Goal: Submit feedback/report problem: Submit feedback/report problem

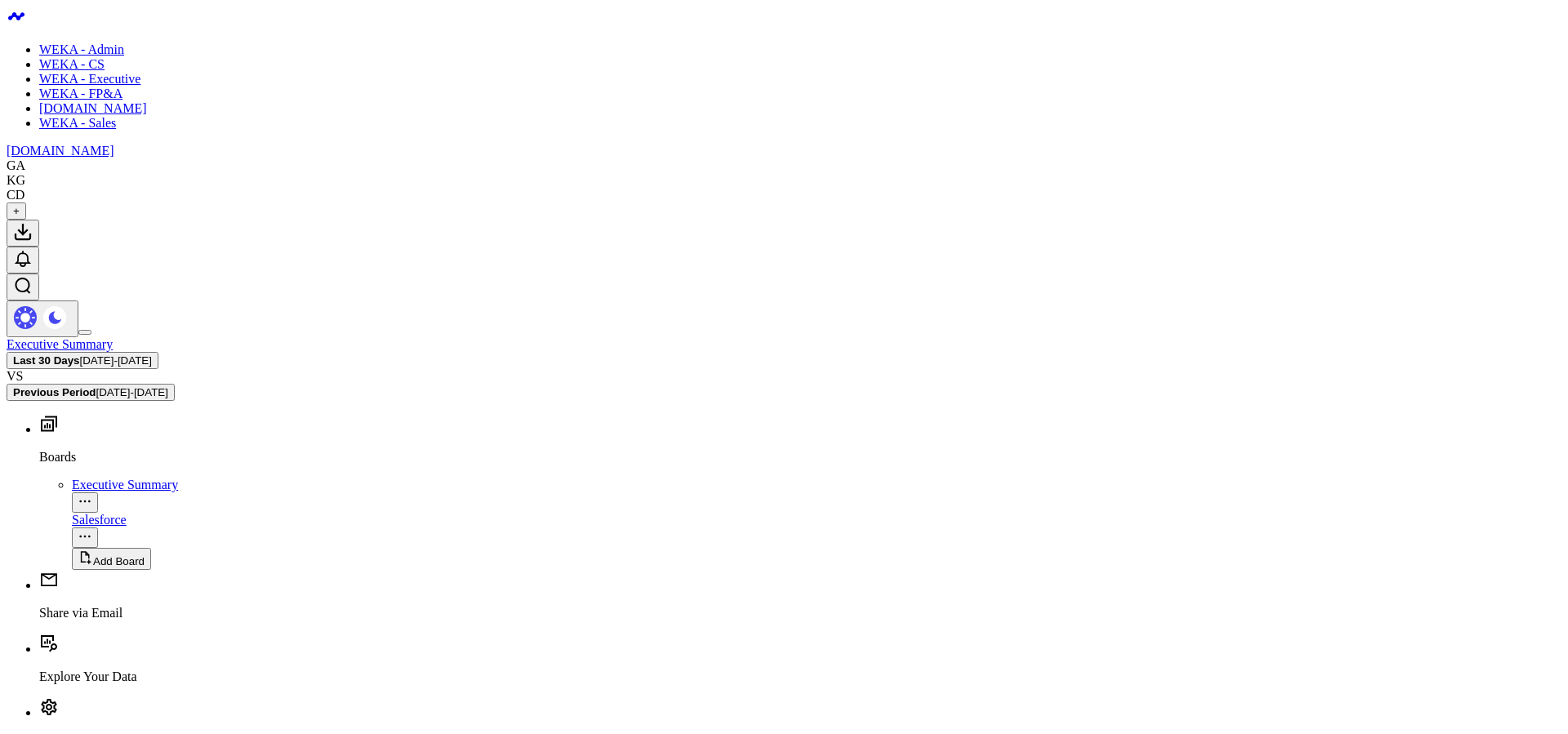
click at [108, 42] on link "WEKA - Admin" at bounding box center [81, 49] width 85 height 14
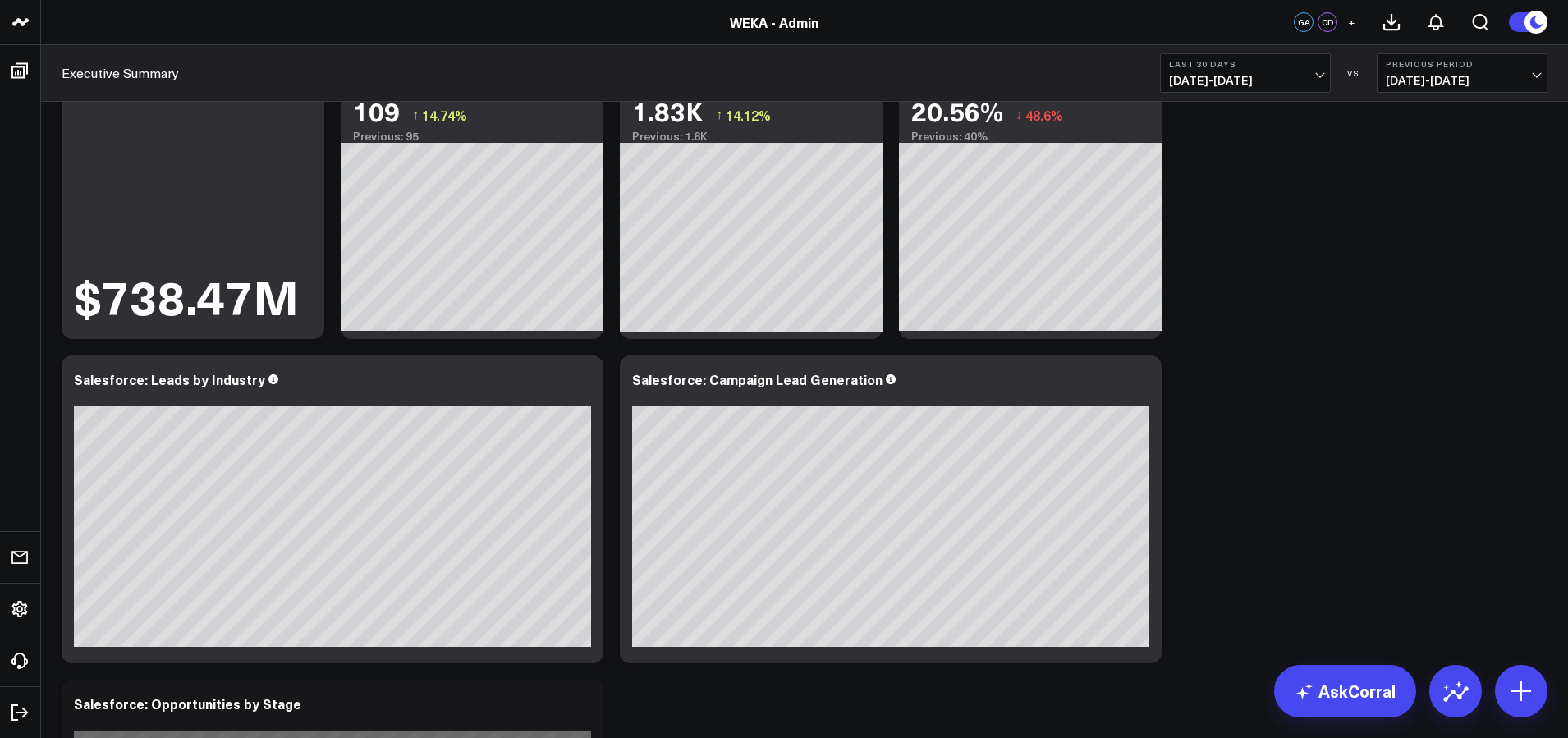
scroll to position [127, 0]
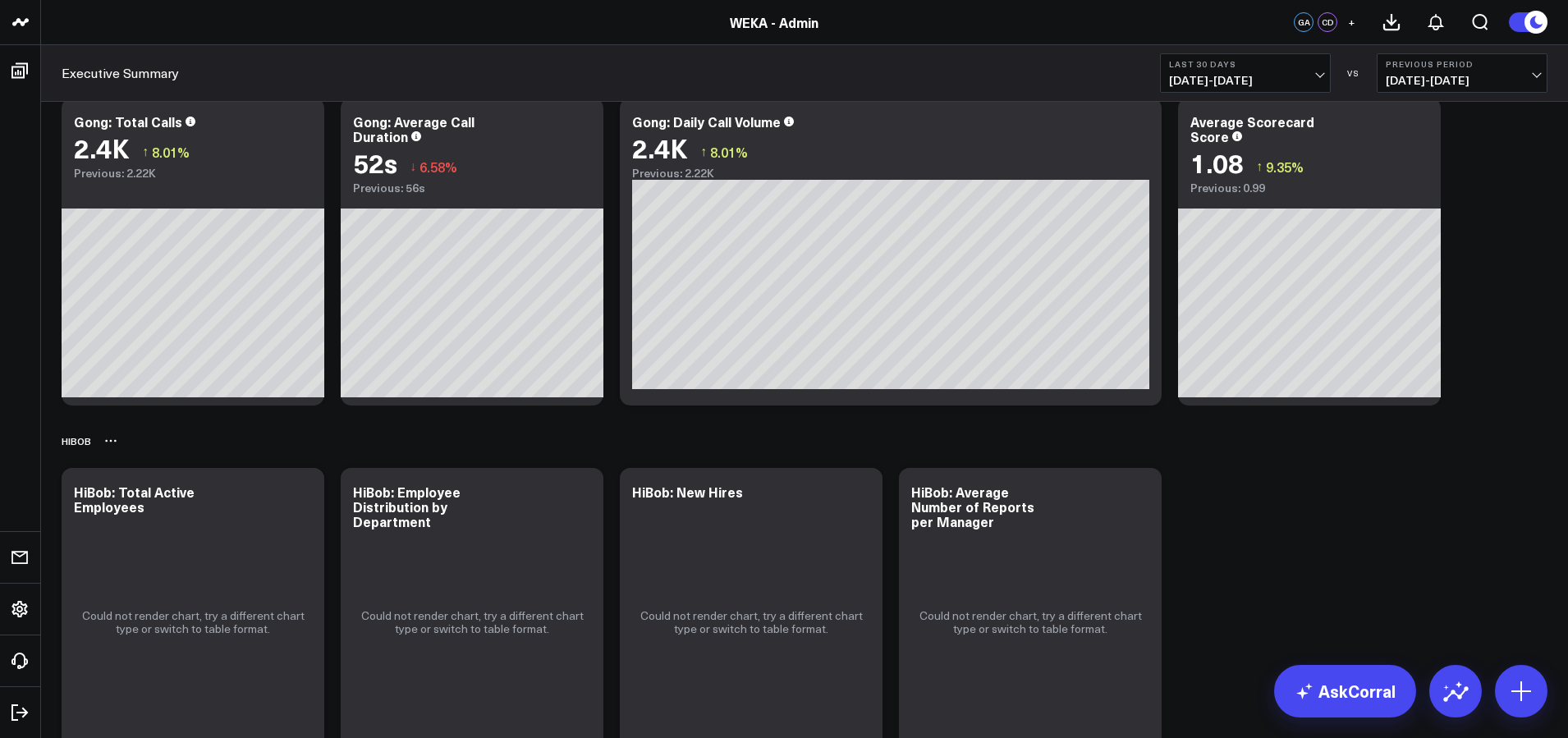
scroll to position [1072, 0]
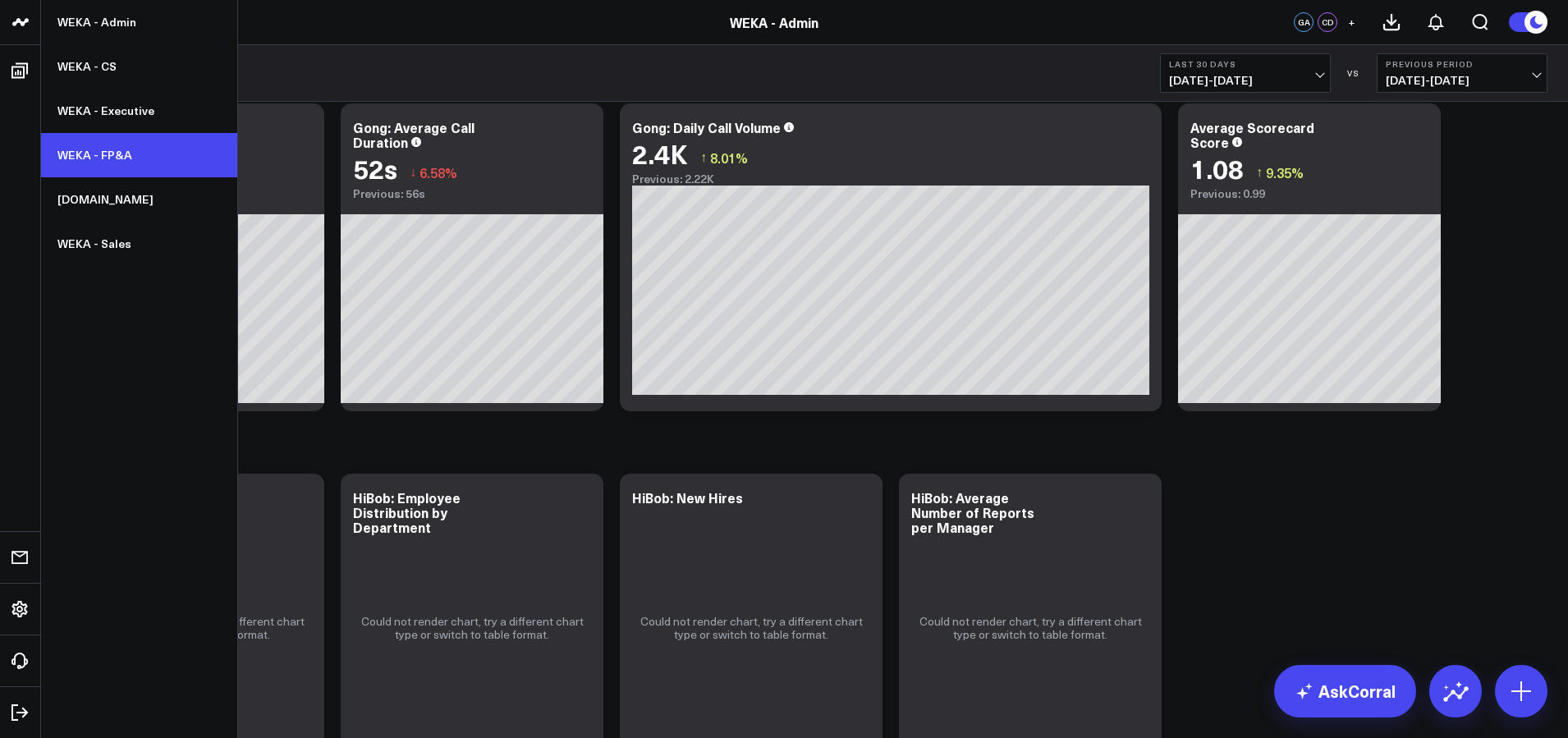
click at [103, 160] on link "WEKA - FP&A" at bounding box center [138, 155] width 196 height 44
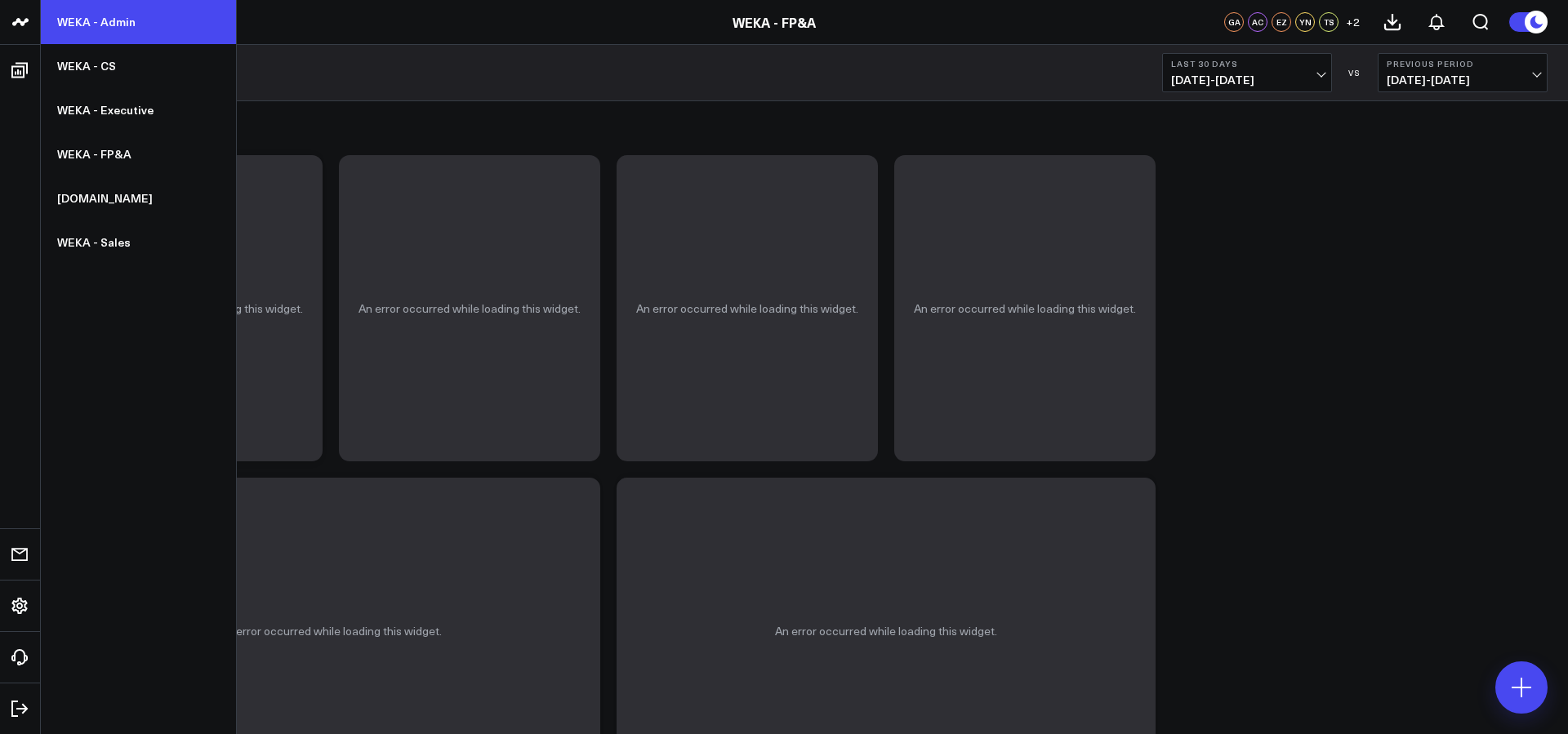
click at [92, 13] on link "WEKA - Admin" at bounding box center [138, 22] width 195 height 44
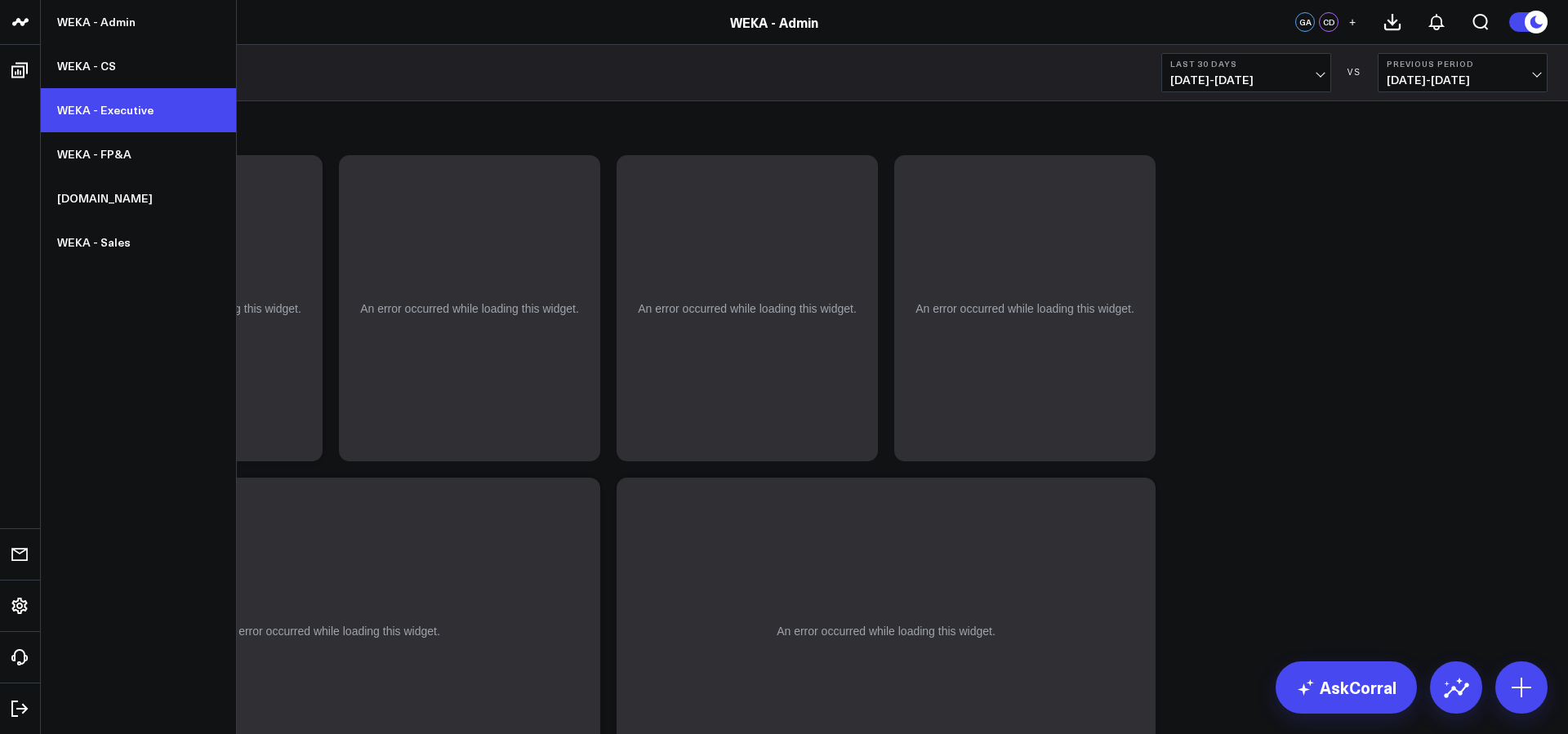
click at [110, 115] on link "WEKA - Executive" at bounding box center [138, 110] width 195 height 44
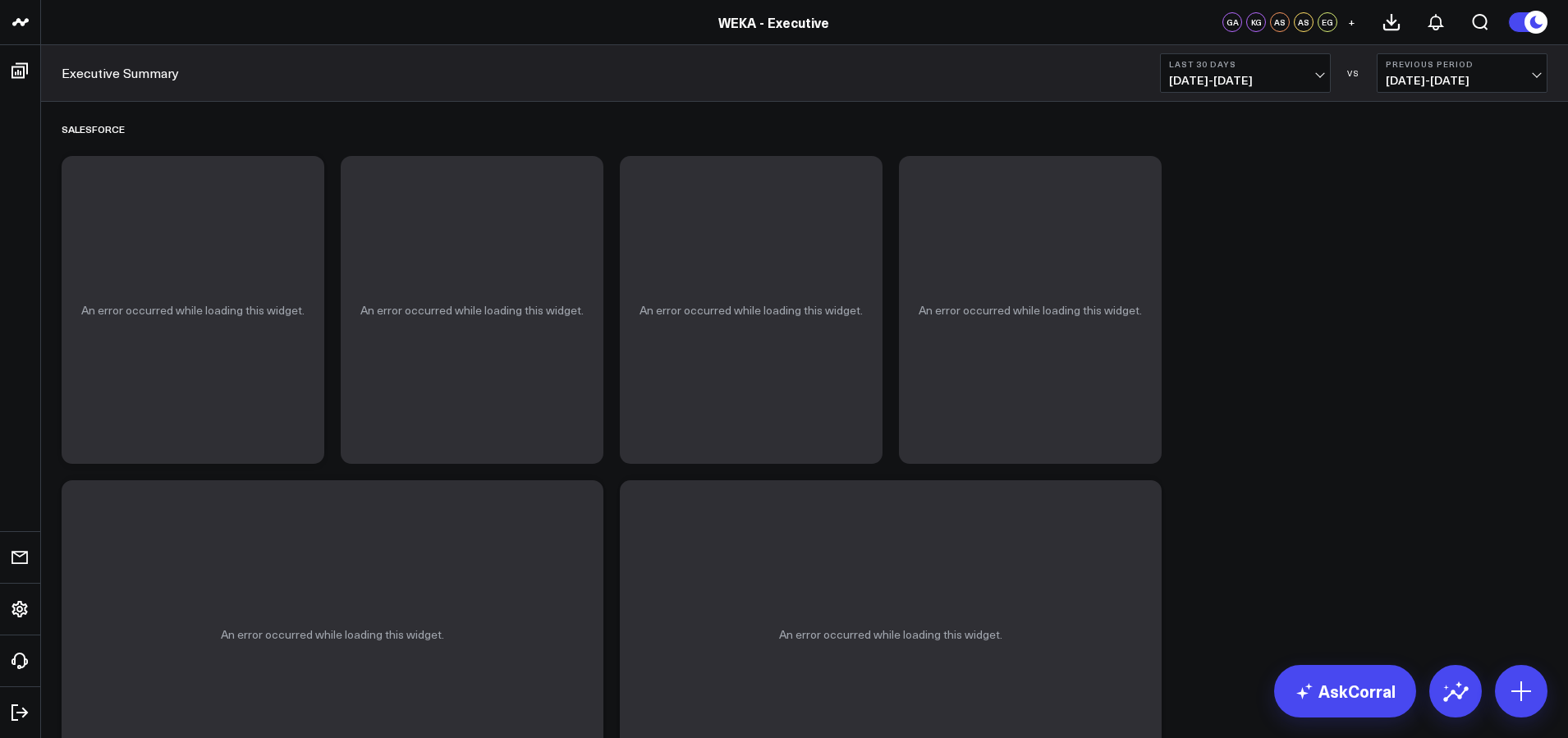
click at [1531, 76] on span "08/09/25 - 09/07/25" at bounding box center [1462, 80] width 153 height 13
click at [1505, 104] on link "Previous Period" at bounding box center [1462, 108] width 169 height 31
click at [1327, 81] on button "Last 30 Days 09/08/25 - 10/07/25" at bounding box center [1245, 73] width 171 height 39
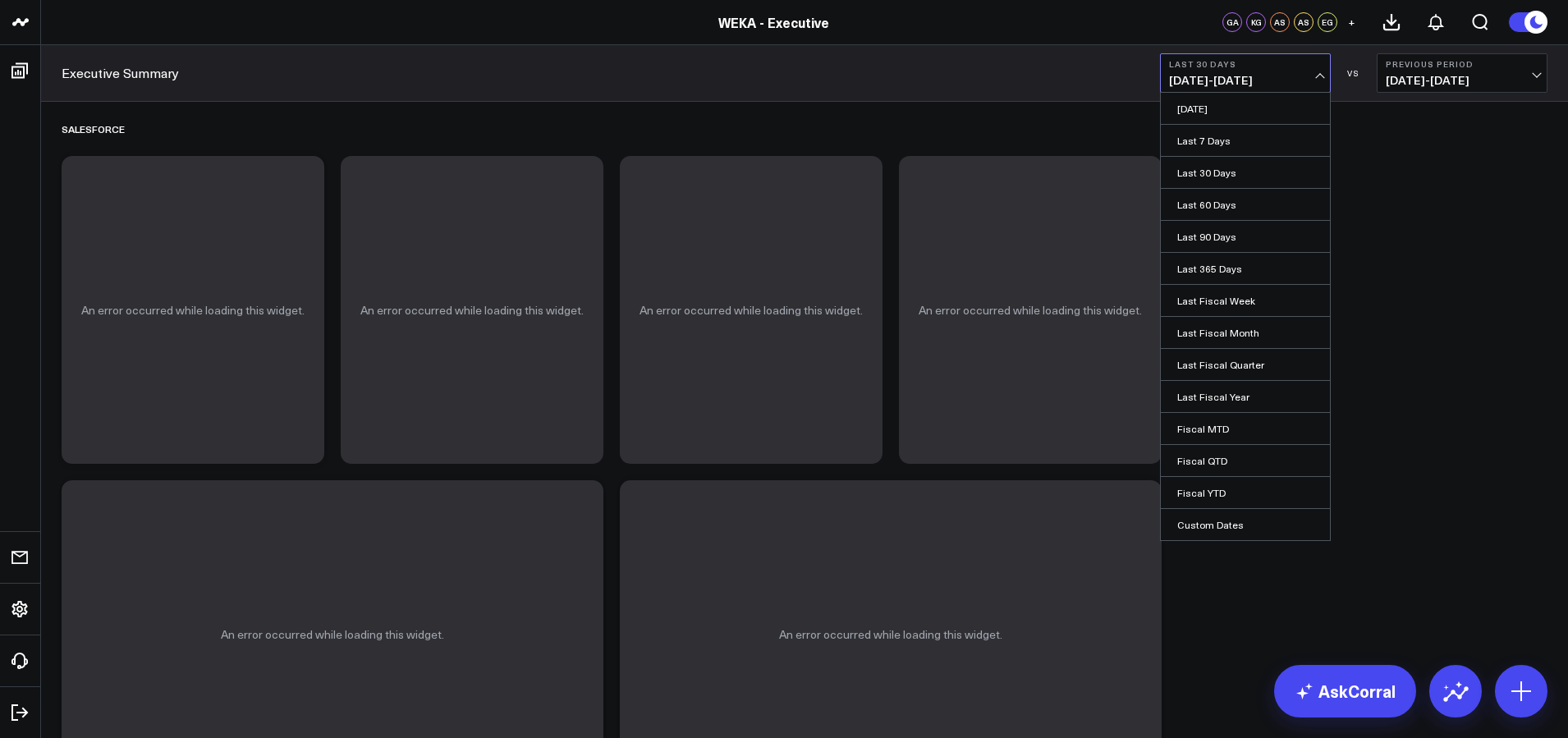
click at [1500, 85] on span "08/09/25 - 09/07/25" at bounding box center [1462, 80] width 153 height 13
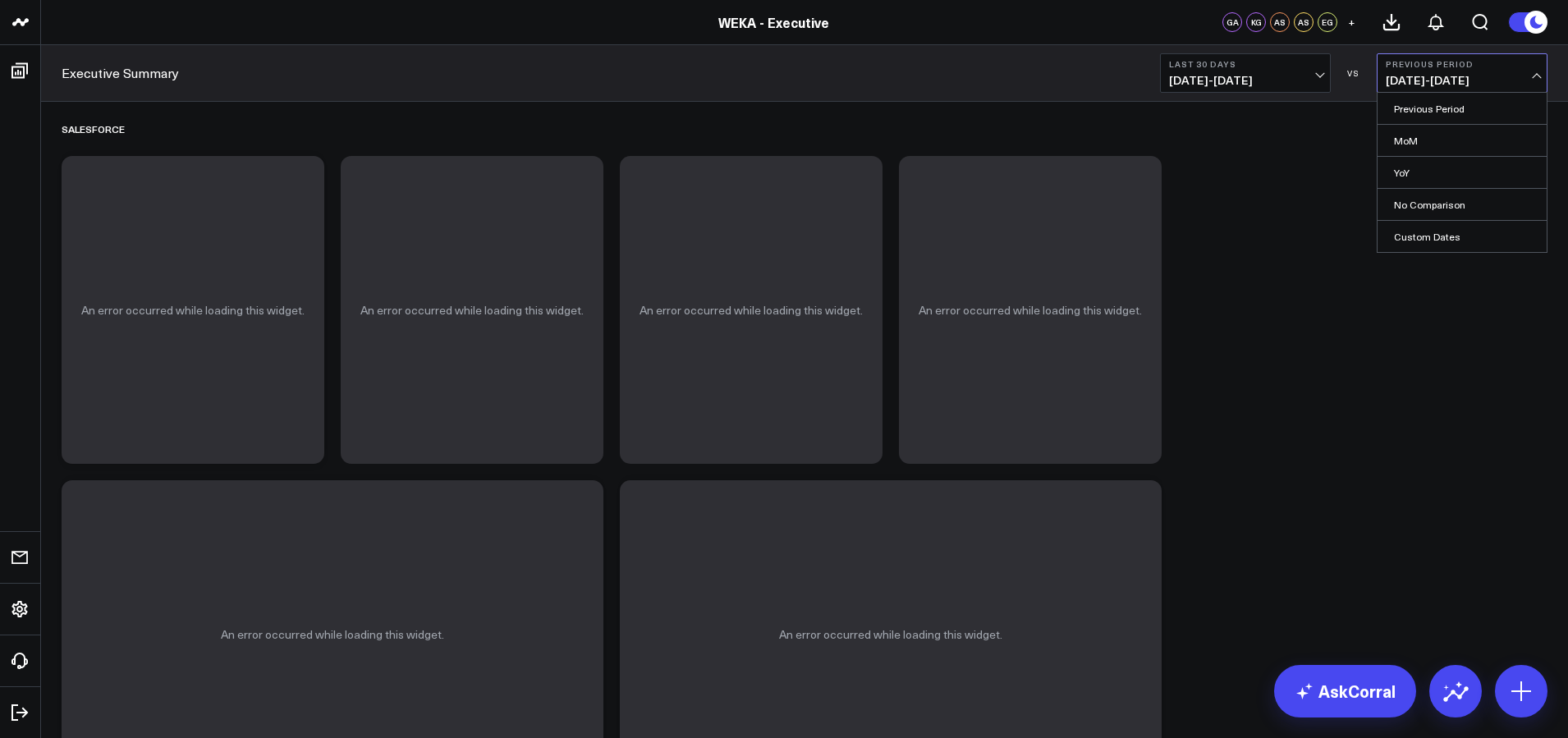
click at [1322, 674] on link "AskCorral" at bounding box center [1345, 691] width 142 height 52
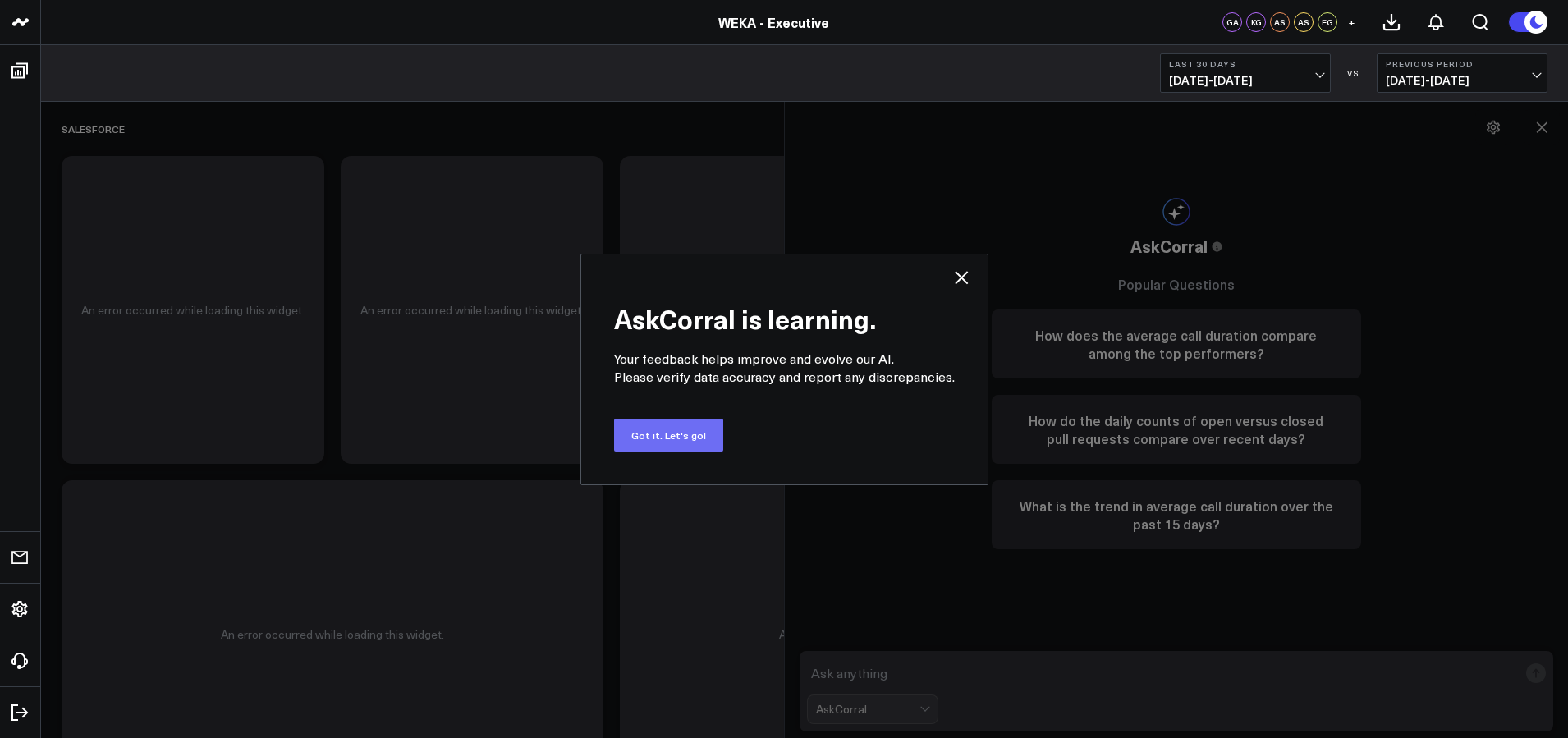
click at [691, 443] on button "Got it. Let's go!" at bounding box center [668, 435] width 109 height 33
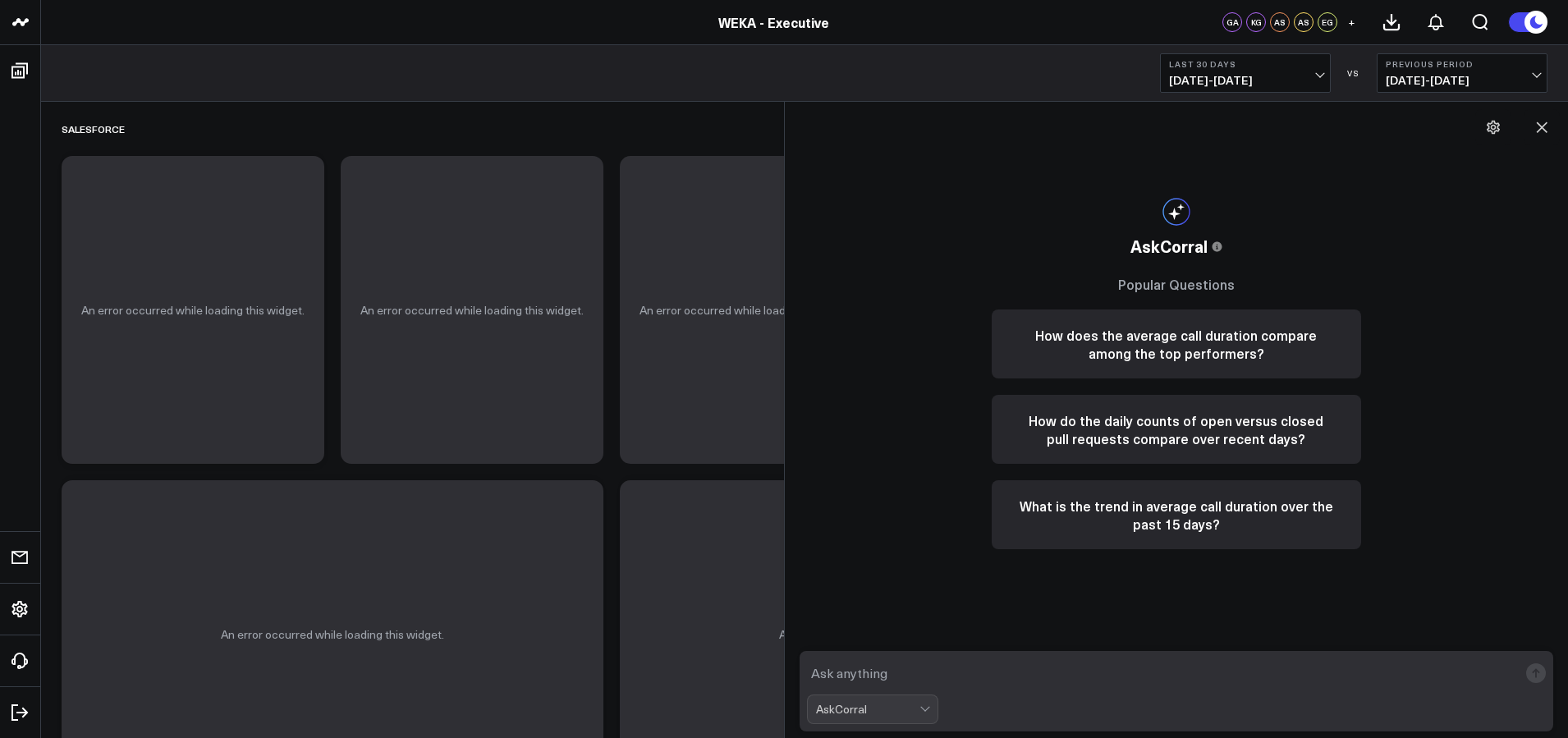
click at [874, 671] on textarea at bounding box center [1163, 672] width 711 height 29
type textarea "how many accounts have open opportunities"
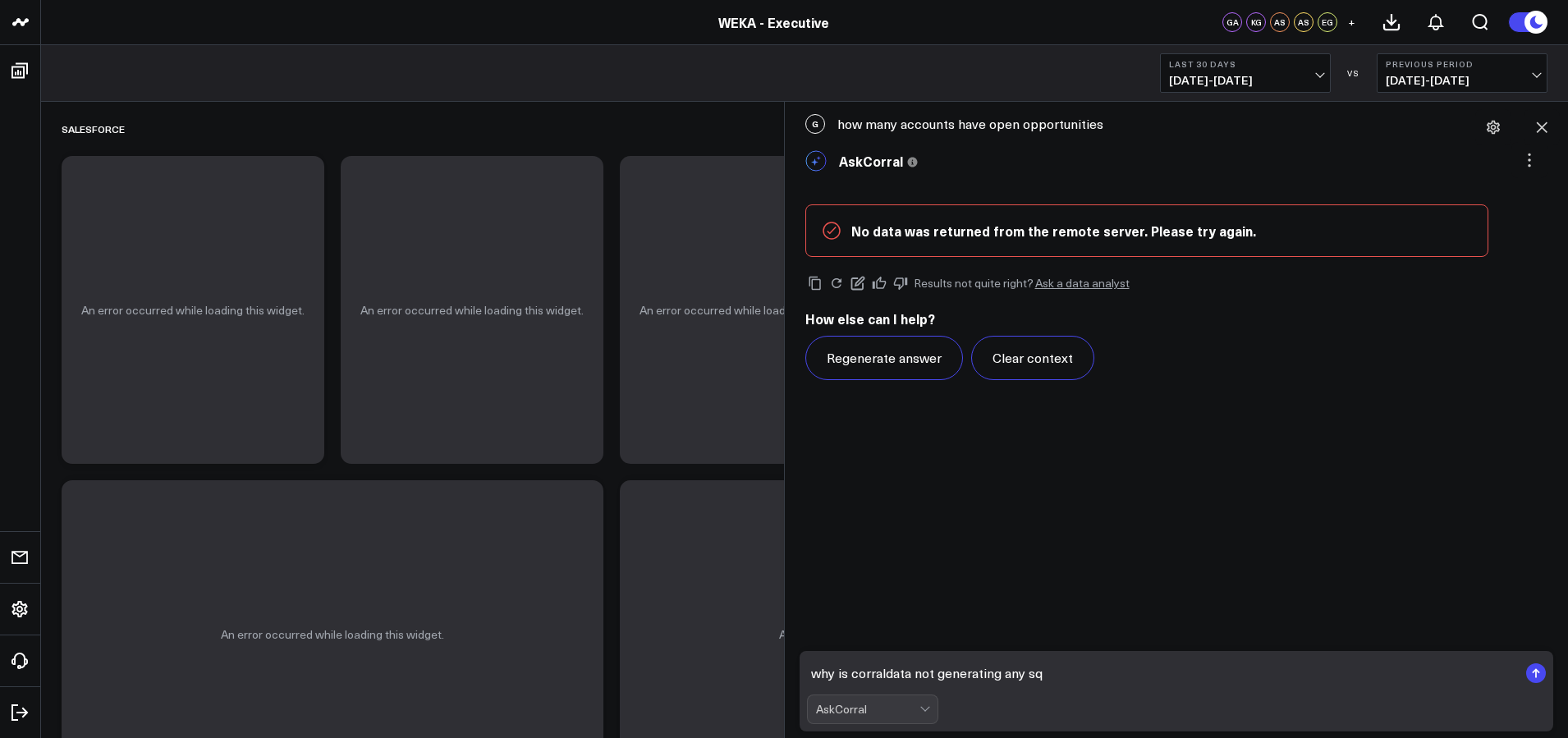
type textarea "why is corraldata not generating any sql"
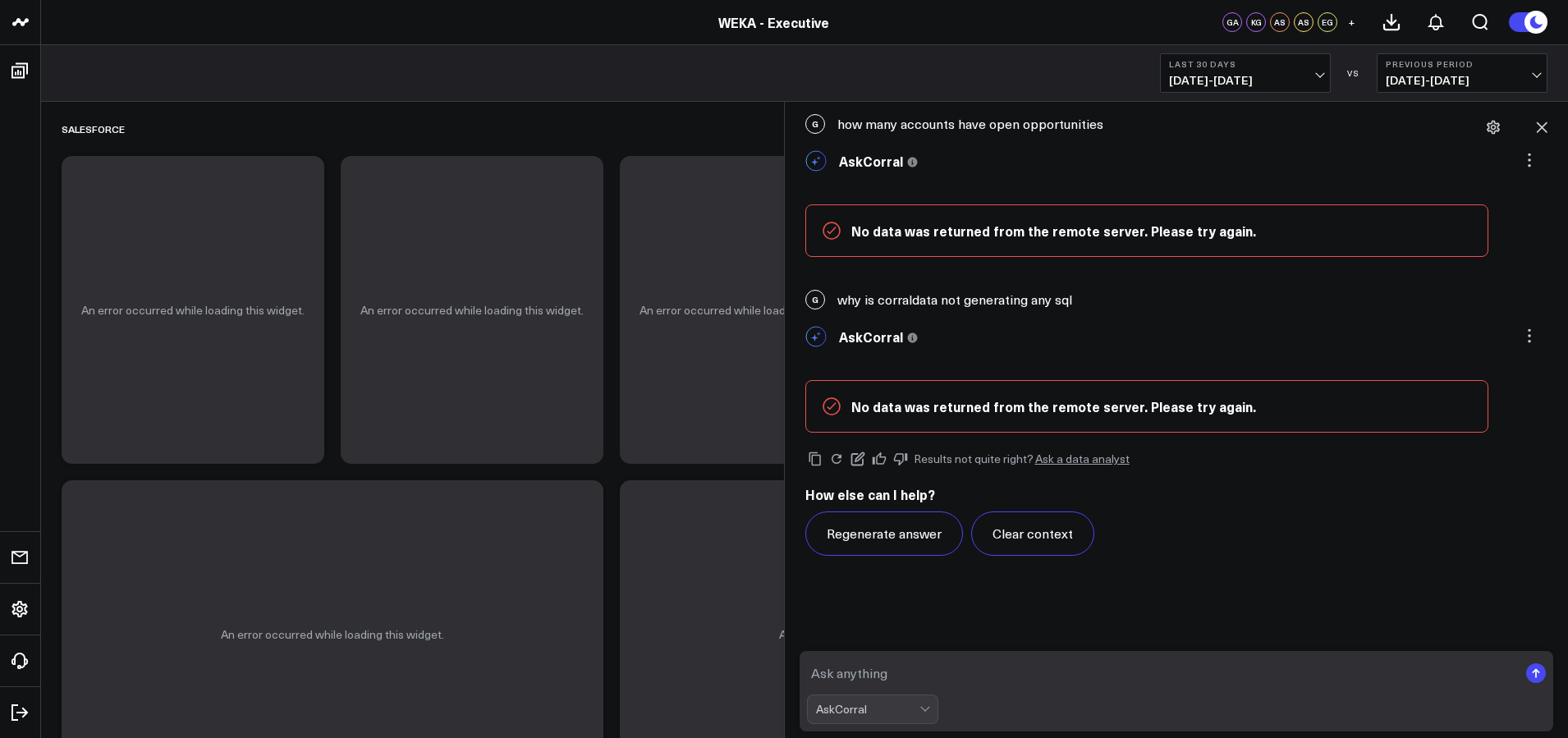
click at [1184, 553] on div "Regenerate answer Clear context" at bounding box center [1177, 534] width 743 height 44
click at [1549, 124] on button at bounding box center [1541, 127] width 36 height 36
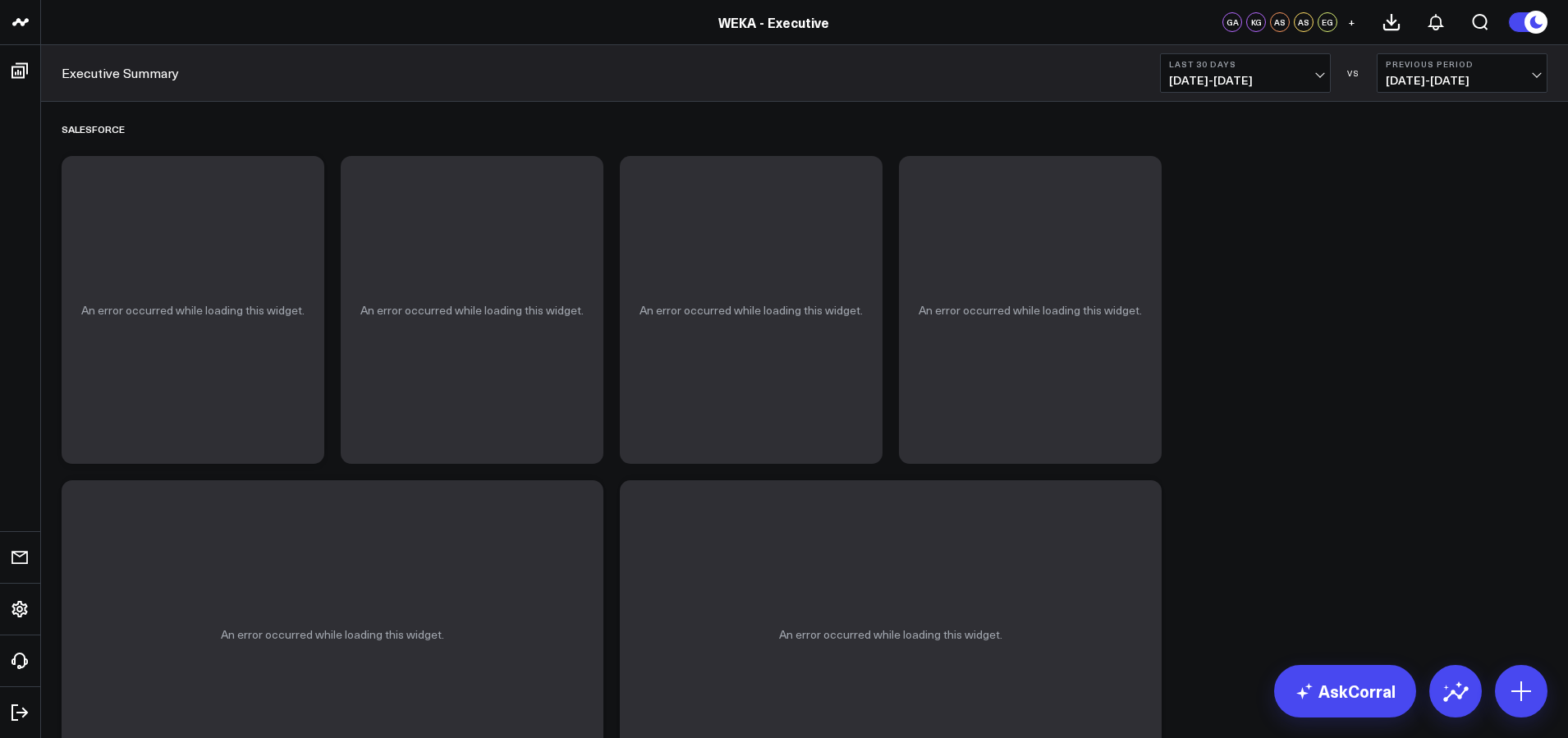
click at [52, 21] on div "WEKA - Executive" at bounding box center [773, 22] width 1548 height 18
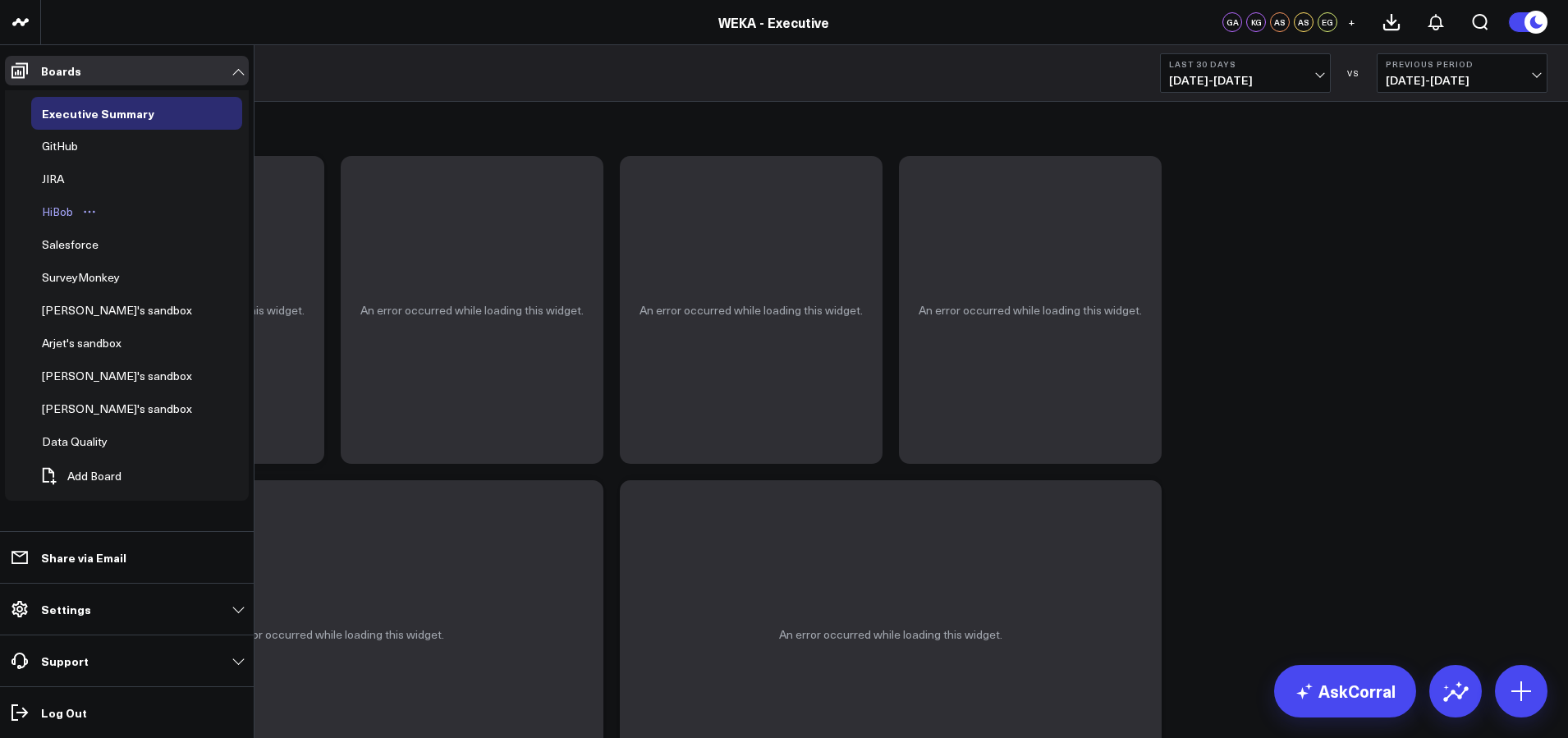
click at [60, 211] on div "HiBob" at bounding box center [58, 212] width 39 height 20
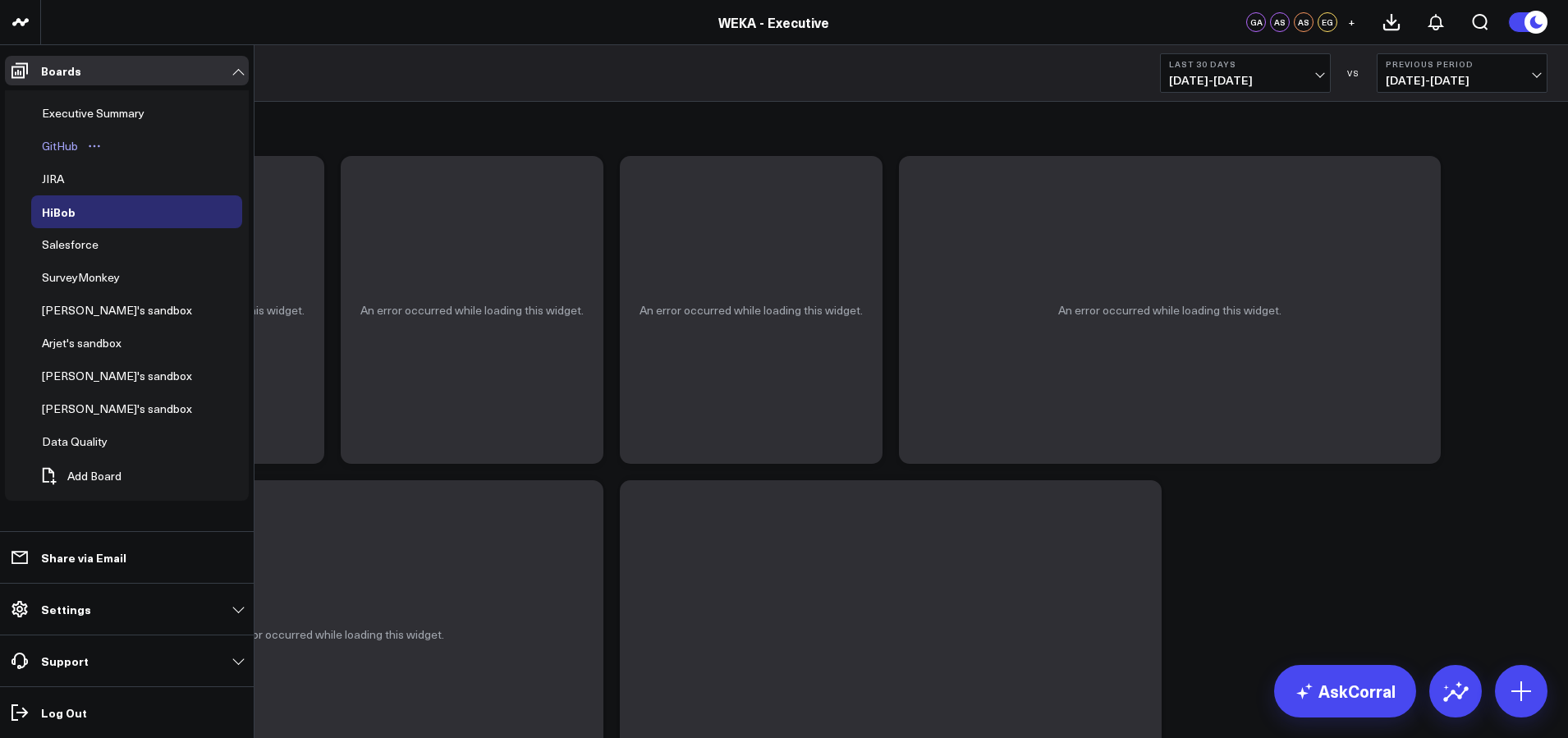
click at [56, 140] on div "GitHub" at bounding box center [60, 146] width 44 height 20
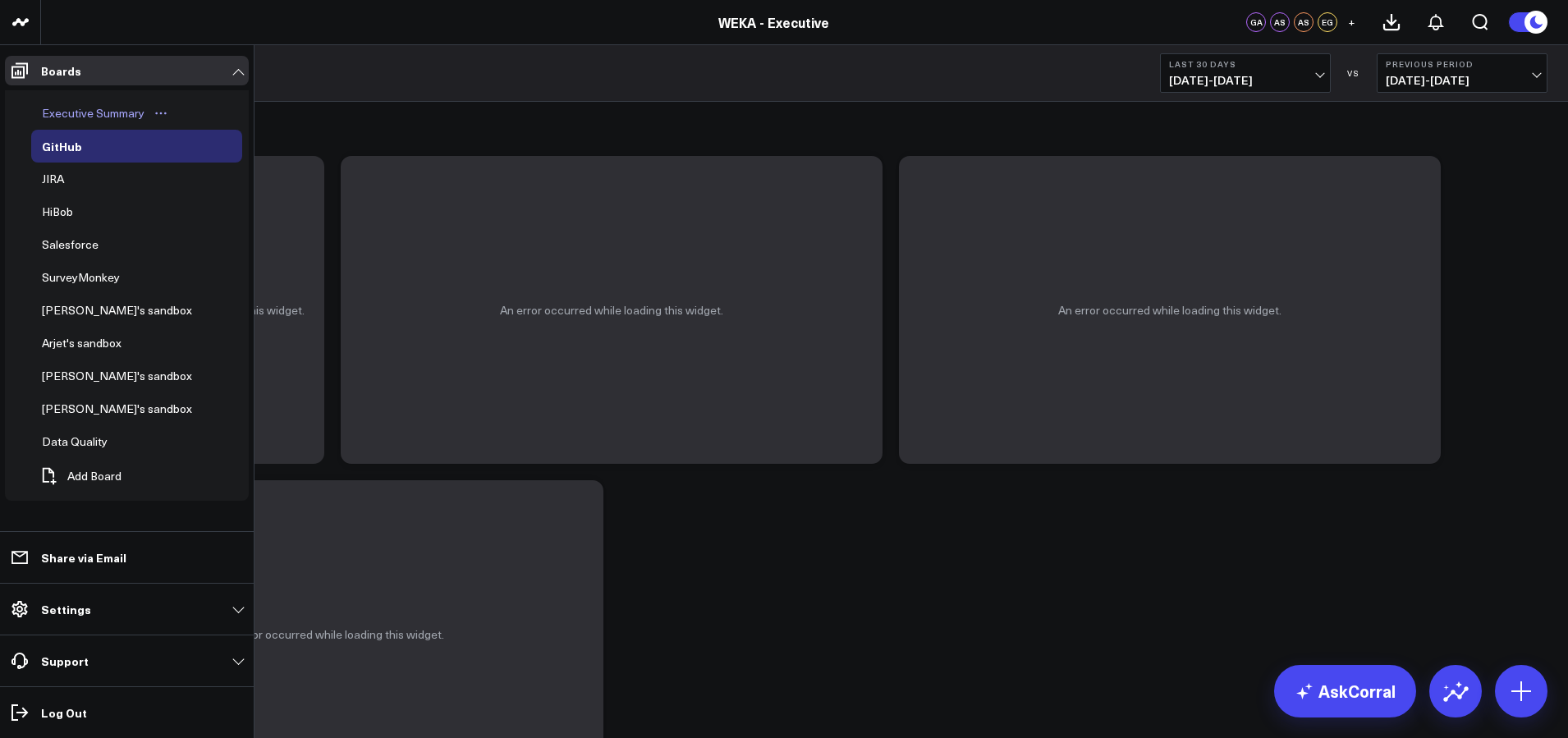
click at [65, 106] on div "Executive Summary" at bounding box center [93, 114] width 111 height 20
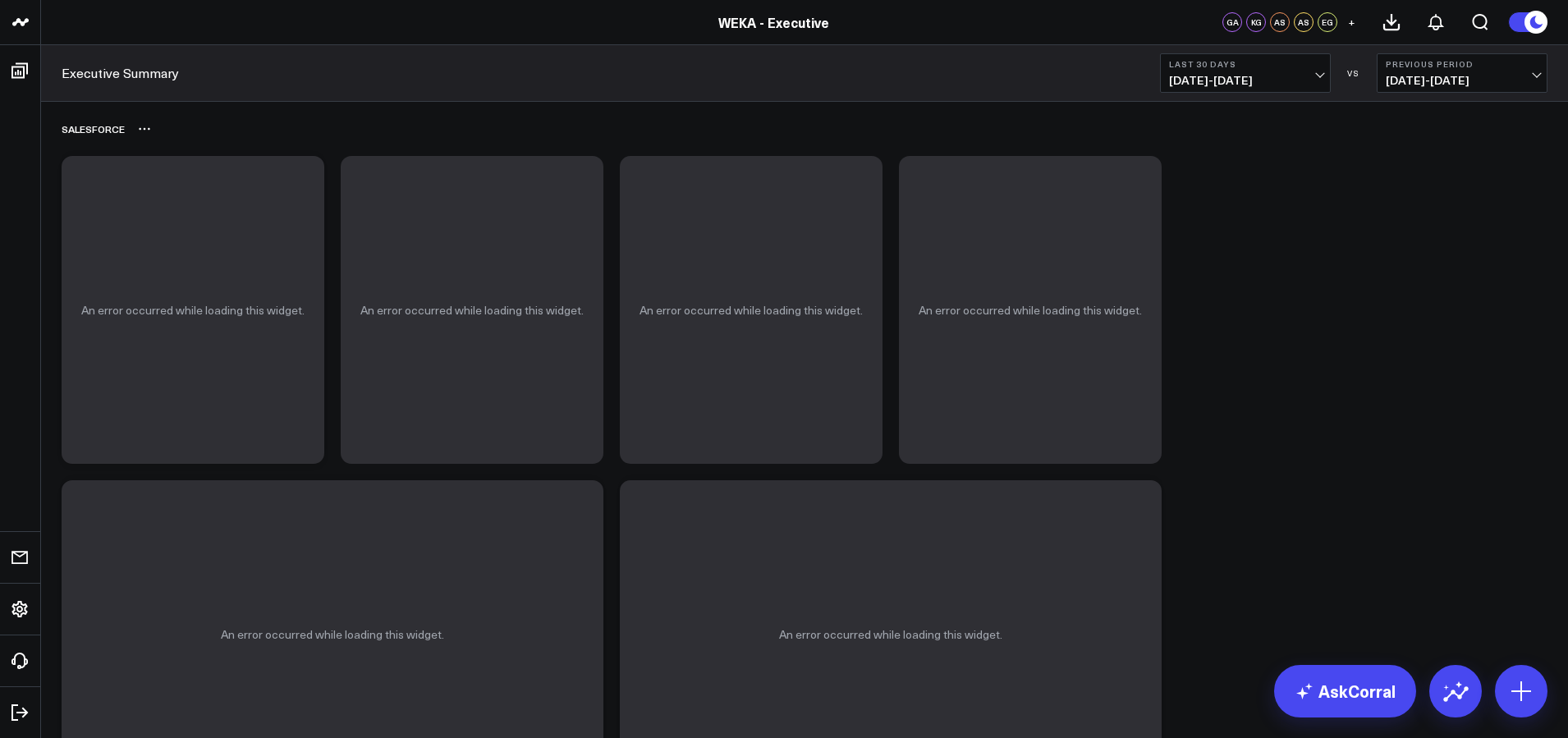
click at [336, 112] on div "Salesforce" at bounding box center [804, 129] width 1486 height 38
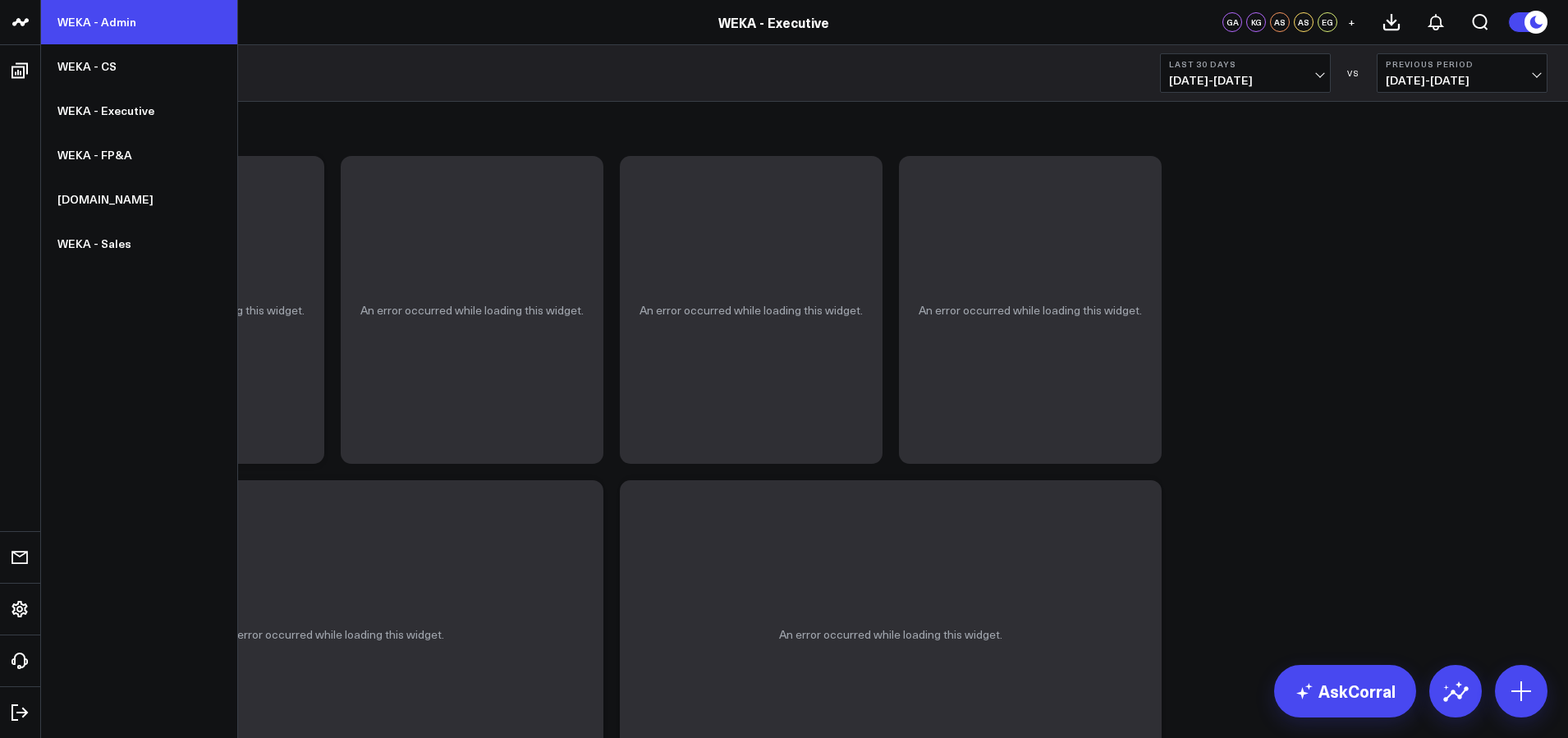
click at [86, 23] on link "WEKA - Admin" at bounding box center [138, 22] width 196 height 44
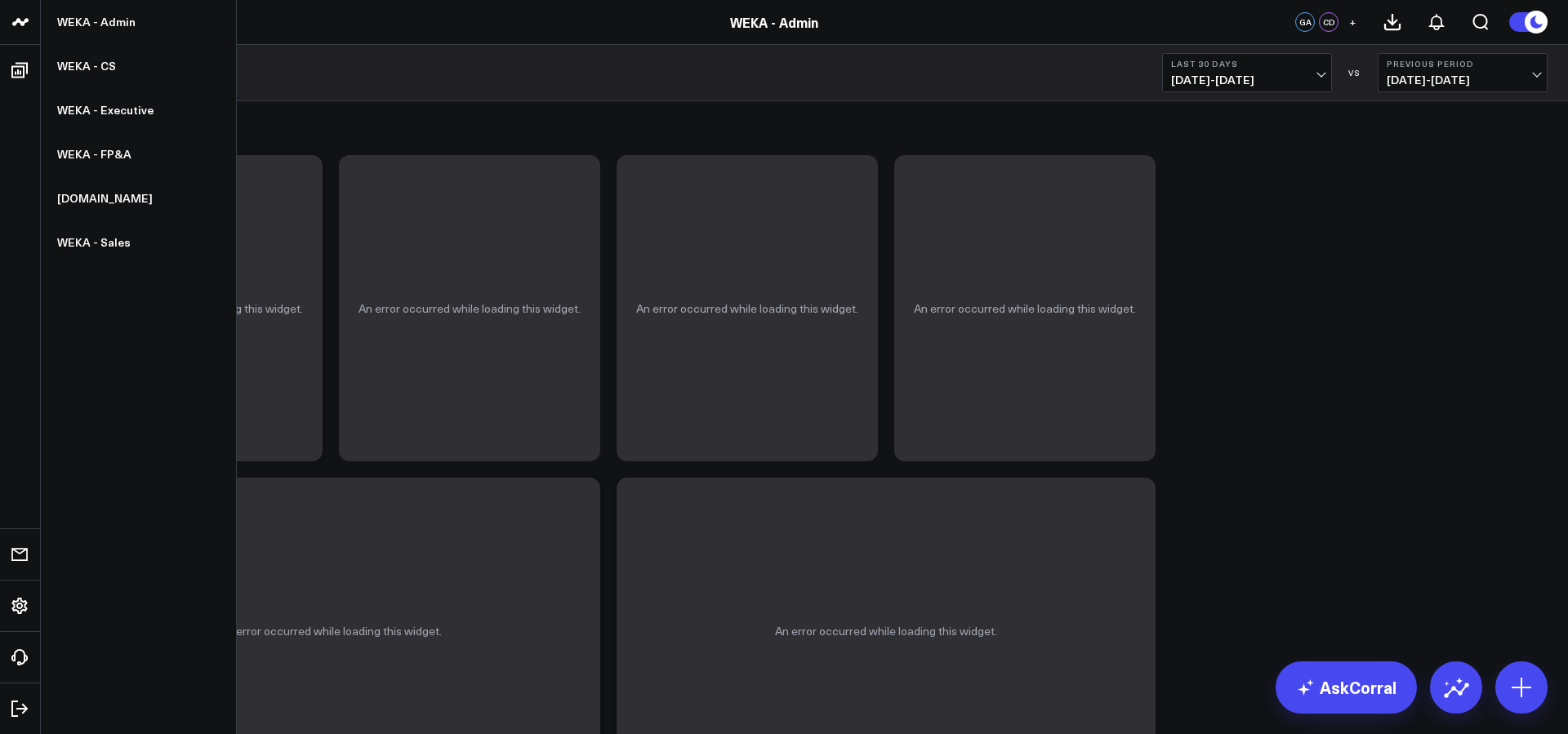
click at [17, 27] on icon at bounding box center [20, 22] width 19 height 19
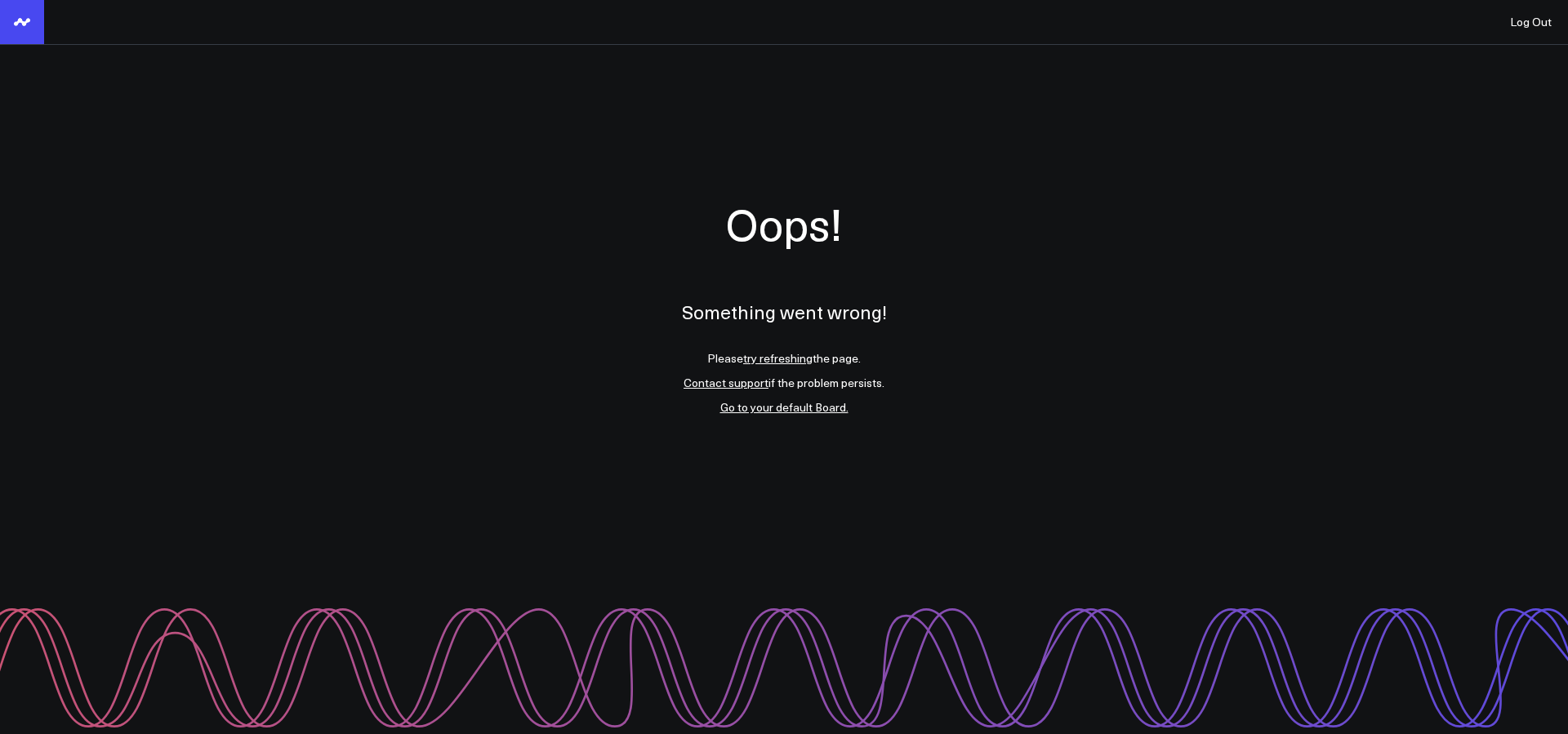
click at [8, 14] on link at bounding box center [22, 22] width 44 height 44
click at [733, 388] on link "Contact support" at bounding box center [726, 383] width 85 height 16
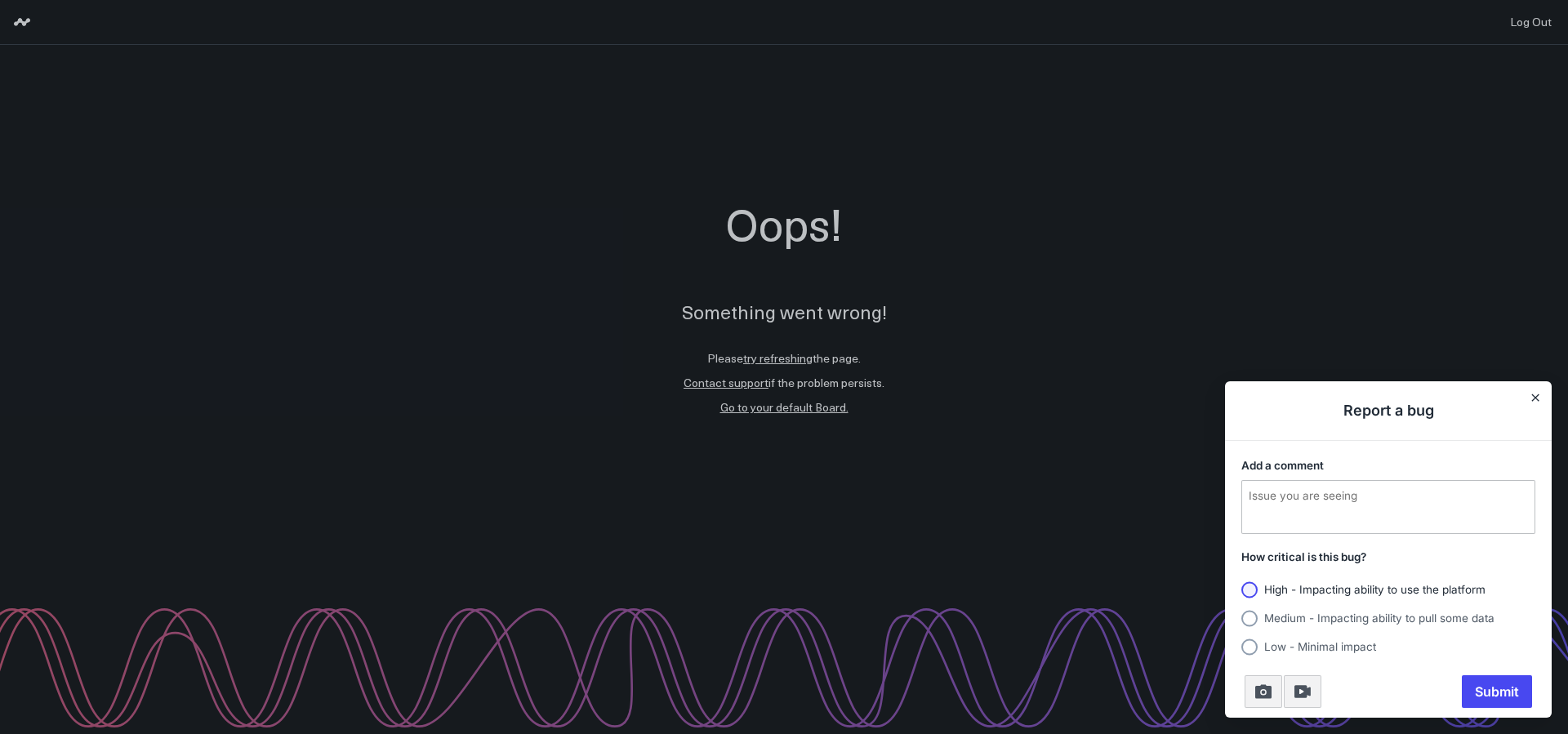
click at [1322, 596] on label "High - Impacting ability to use the platform" at bounding box center [1388, 587] width 294 height 22
click at [1242, 589] on input "High - Impacting ability to use the platform" at bounding box center [1242, 589] width 0 height 0
click at [1354, 493] on textarea "Add a comment" at bounding box center [1388, 506] width 292 height 52
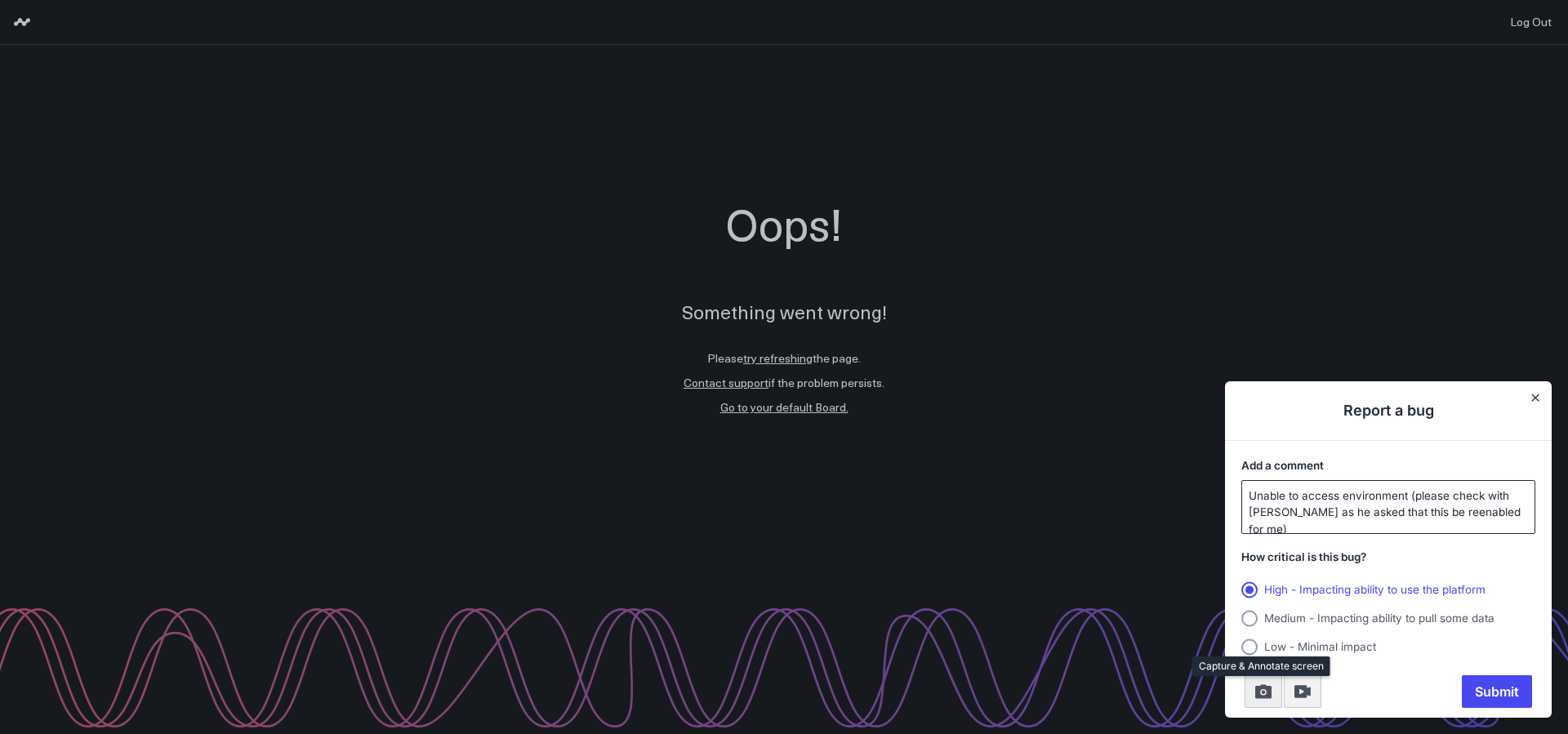
type textarea "Unable to access environment (please check with Gareth as he asked that this be…"
click at [1261, 696] on icon "Take screenshot" at bounding box center [1263, 692] width 17 height 14
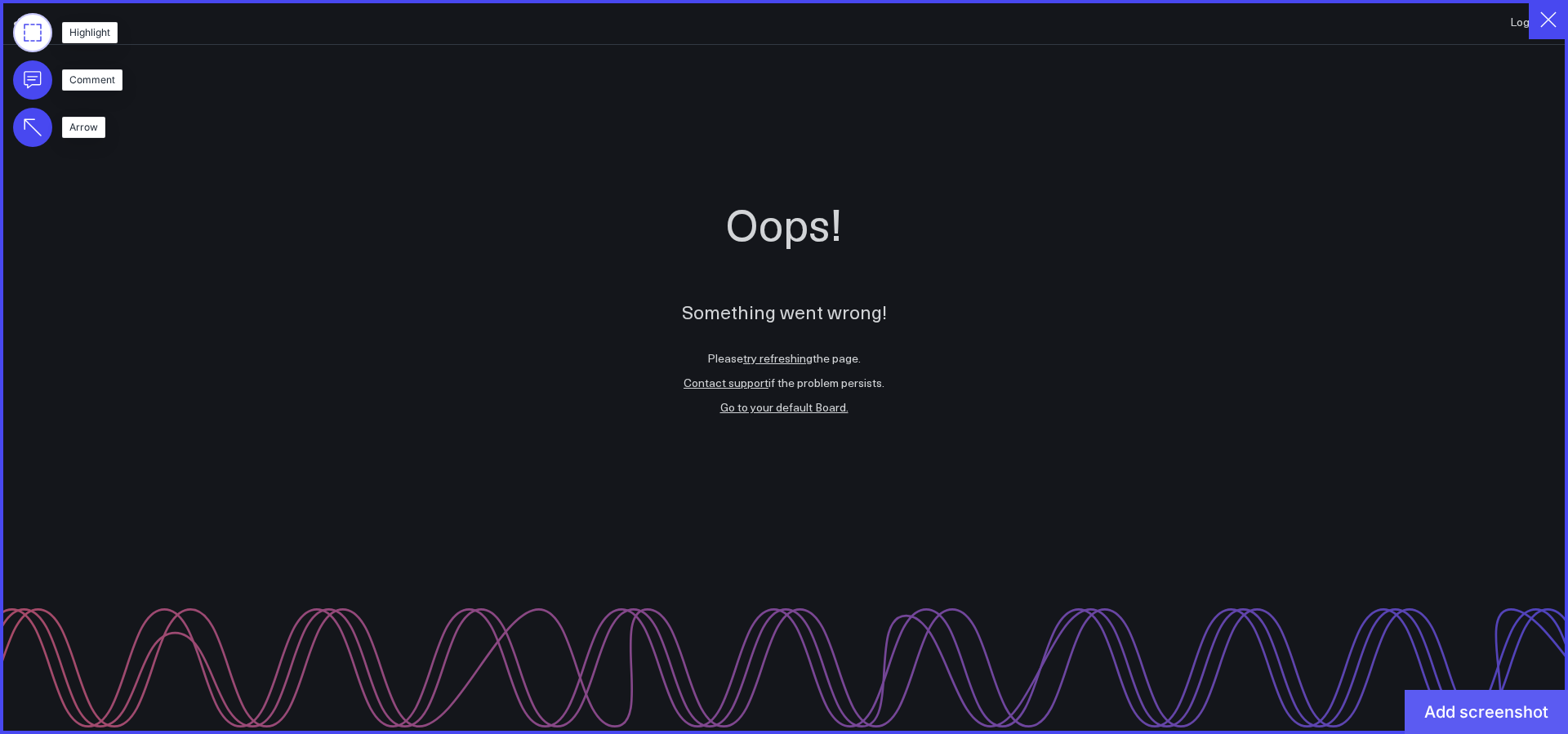
click at [1452, 701] on button "Add screenshot" at bounding box center [1486, 712] width 163 height 44
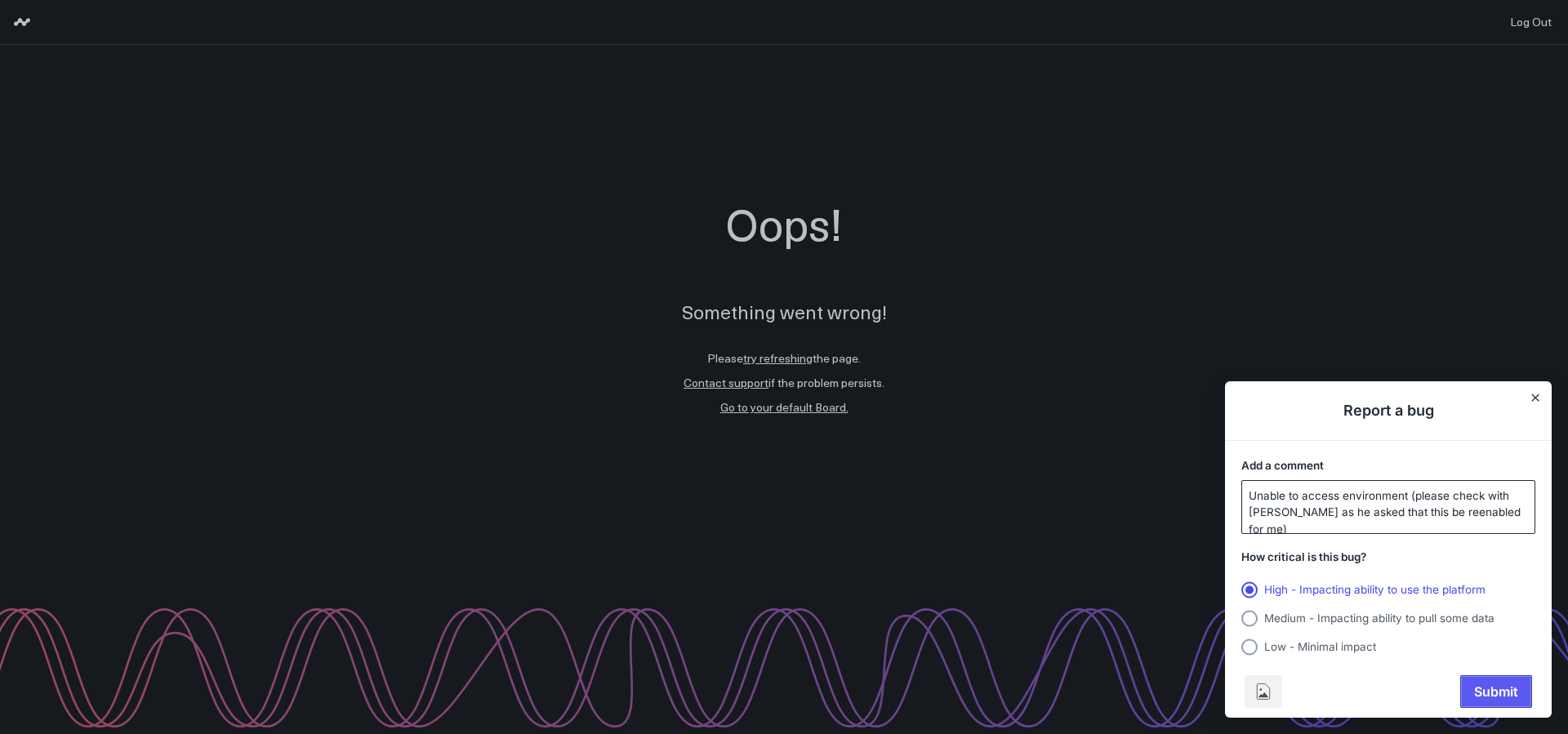
click at [1505, 693] on span "Submit" at bounding box center [1497, 691] width 71 height 31
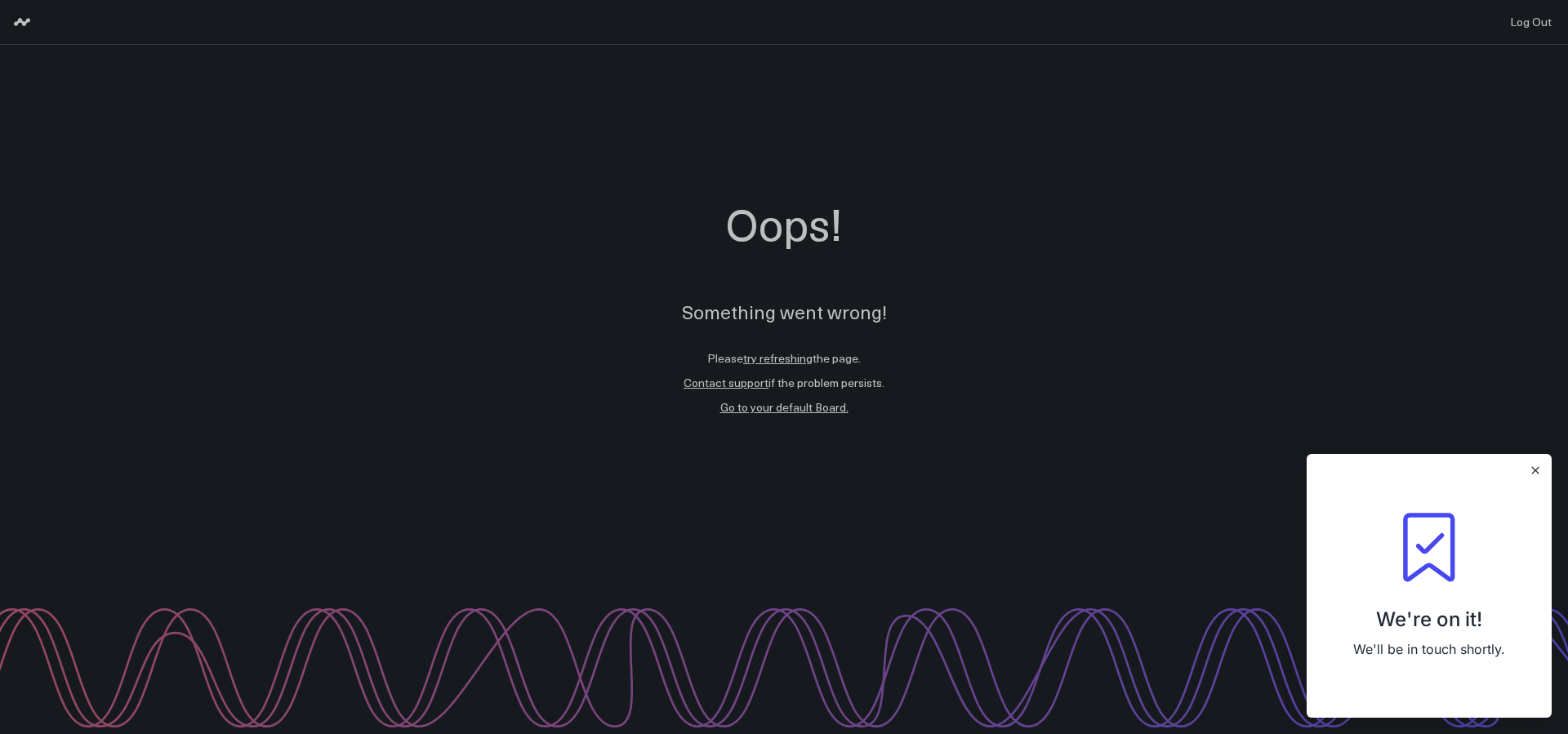
click at [1544, 471] on div "We're on it! We'll be in touch shortly." at bounding box center [1429, 586] width 245 height 264
click at [1529, 471] on button "Close" at bounding box center [1535, 470] width 13 height 13
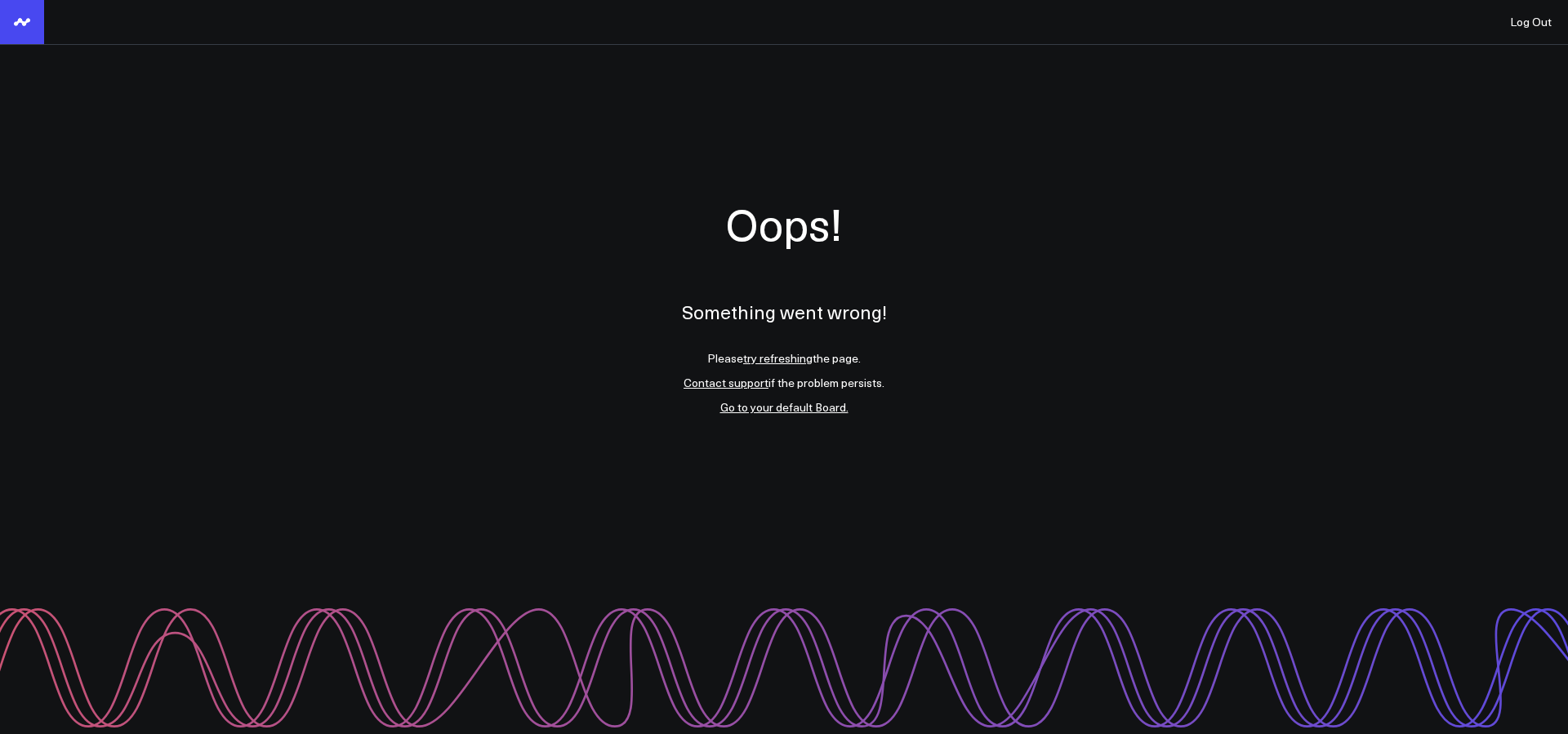
click at [12, 22] on icon at bounding box center [22, 22] width 19 height 19
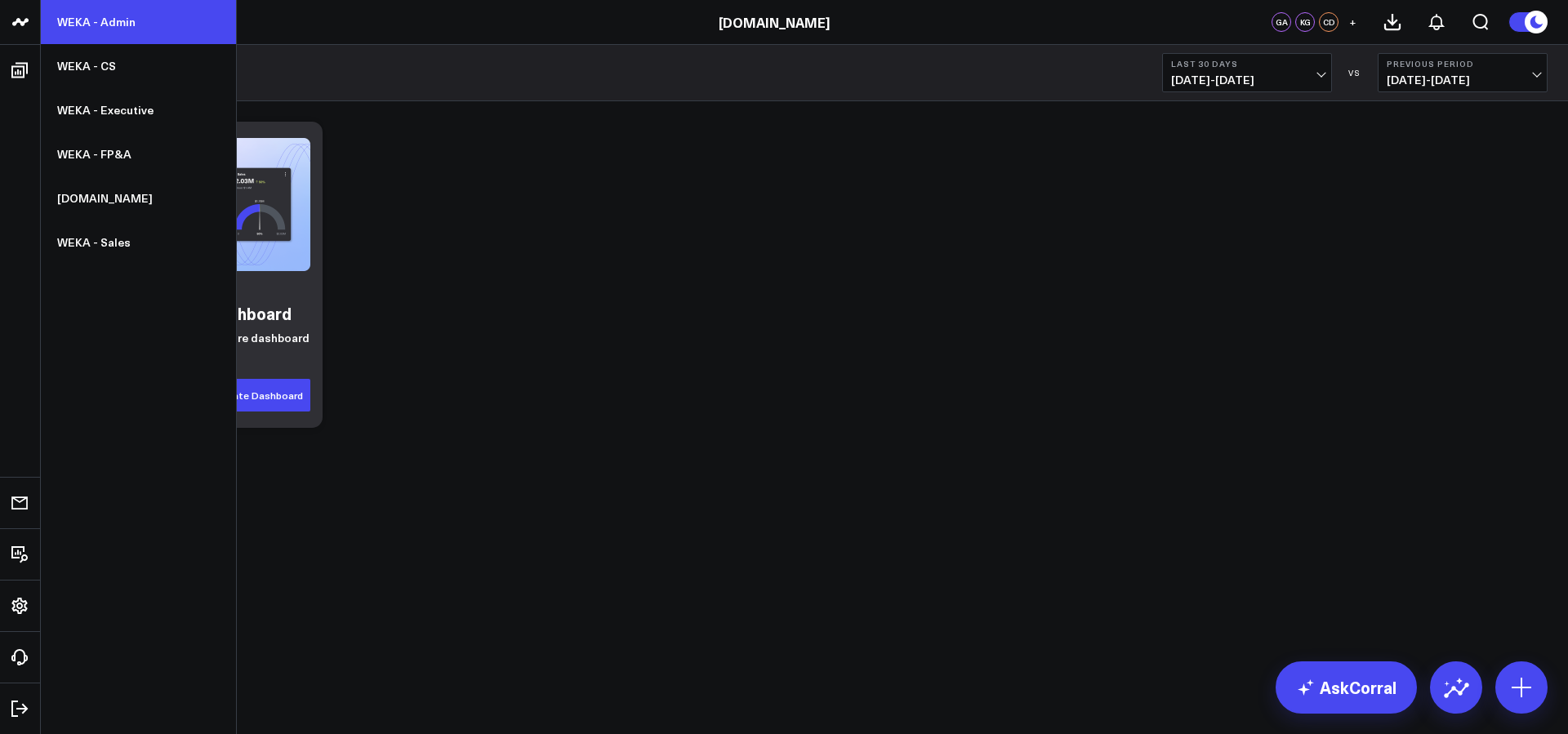
click at [98, 26] on link "WEKA - Admin" at bounding box center [138, 22] width 195 height 44
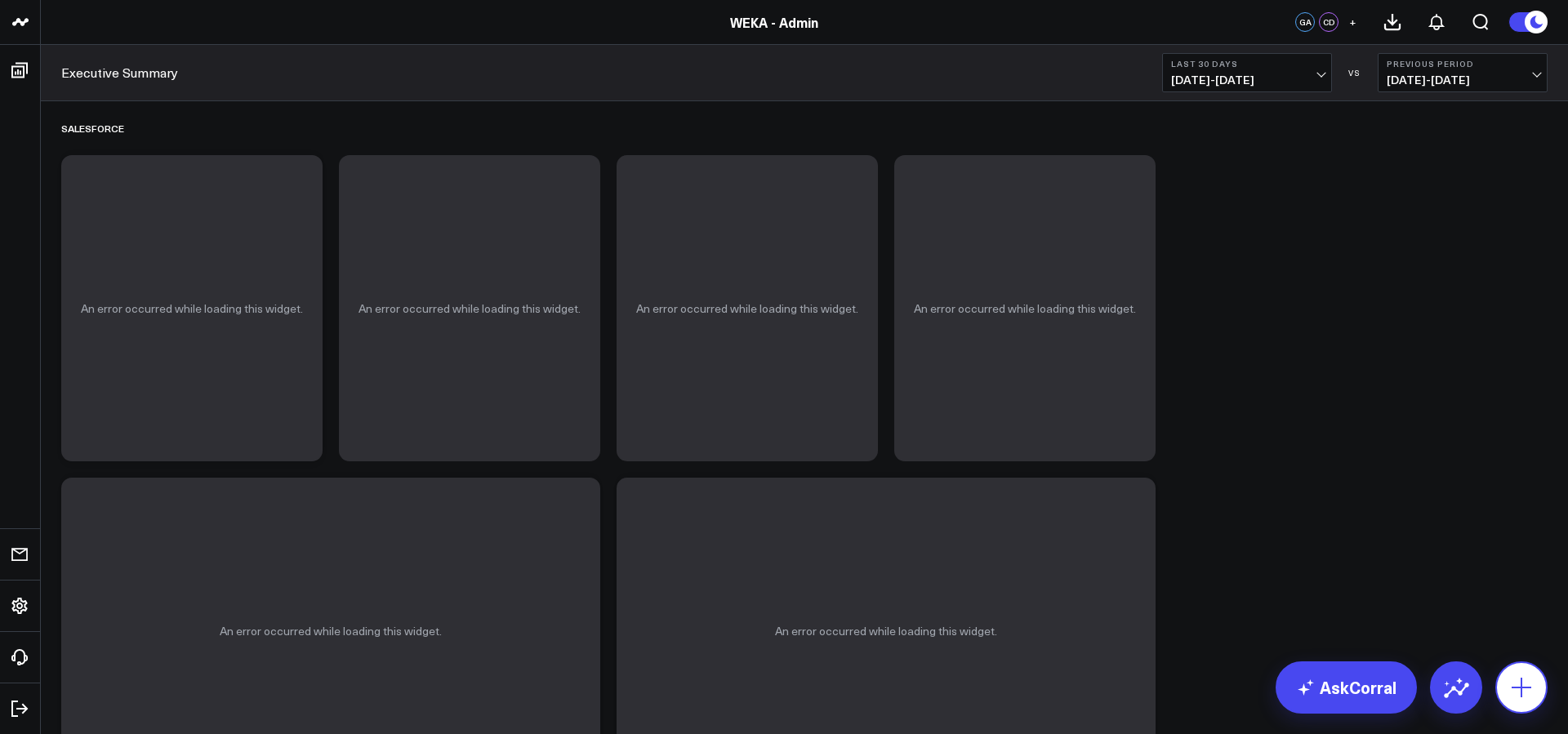
click at [1523, 694] on icon at bounding box center [1521, 687] width 26 height 26
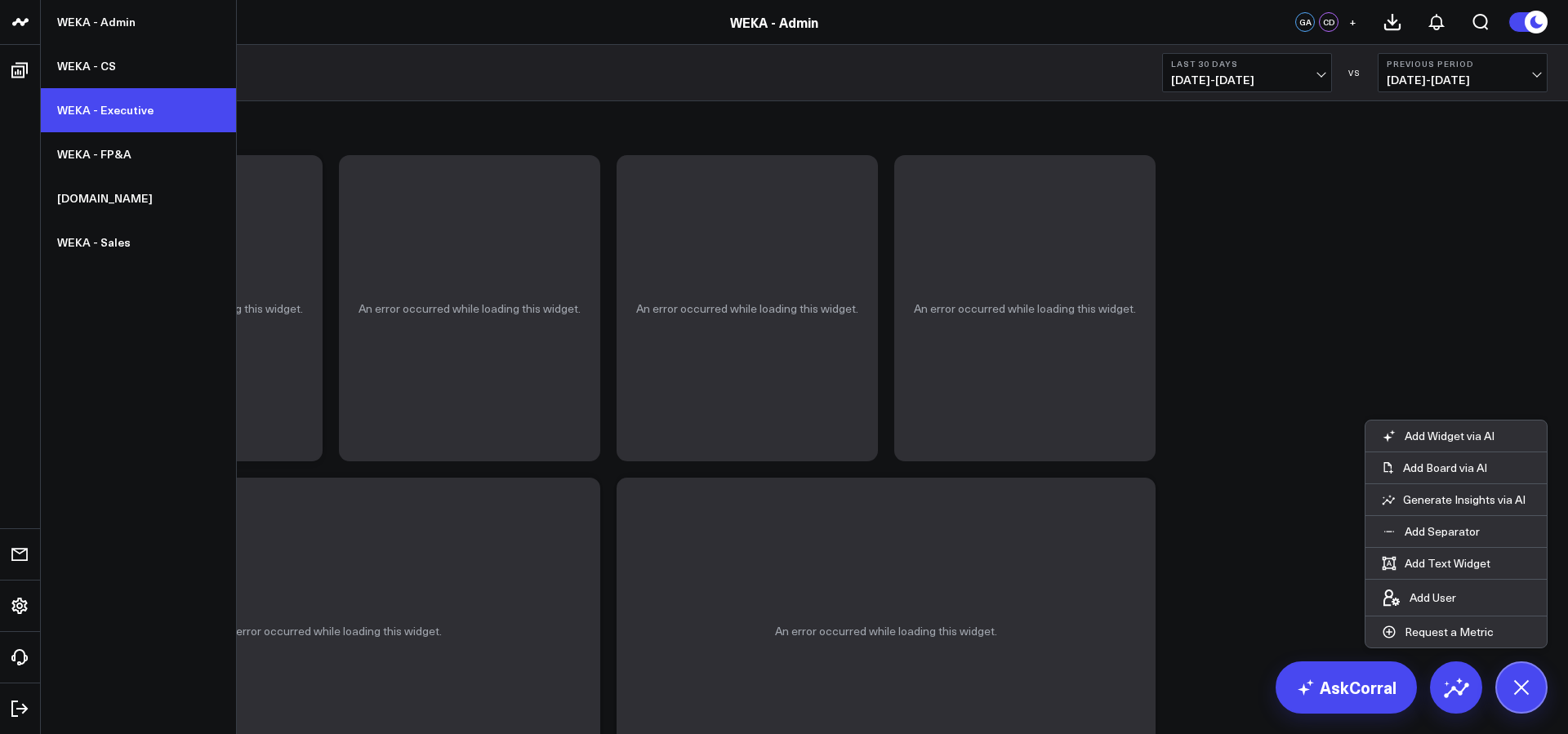
click at [97, 115] on link "WEKA - Executive" at bounding box center [138, 110] width 195 height 44
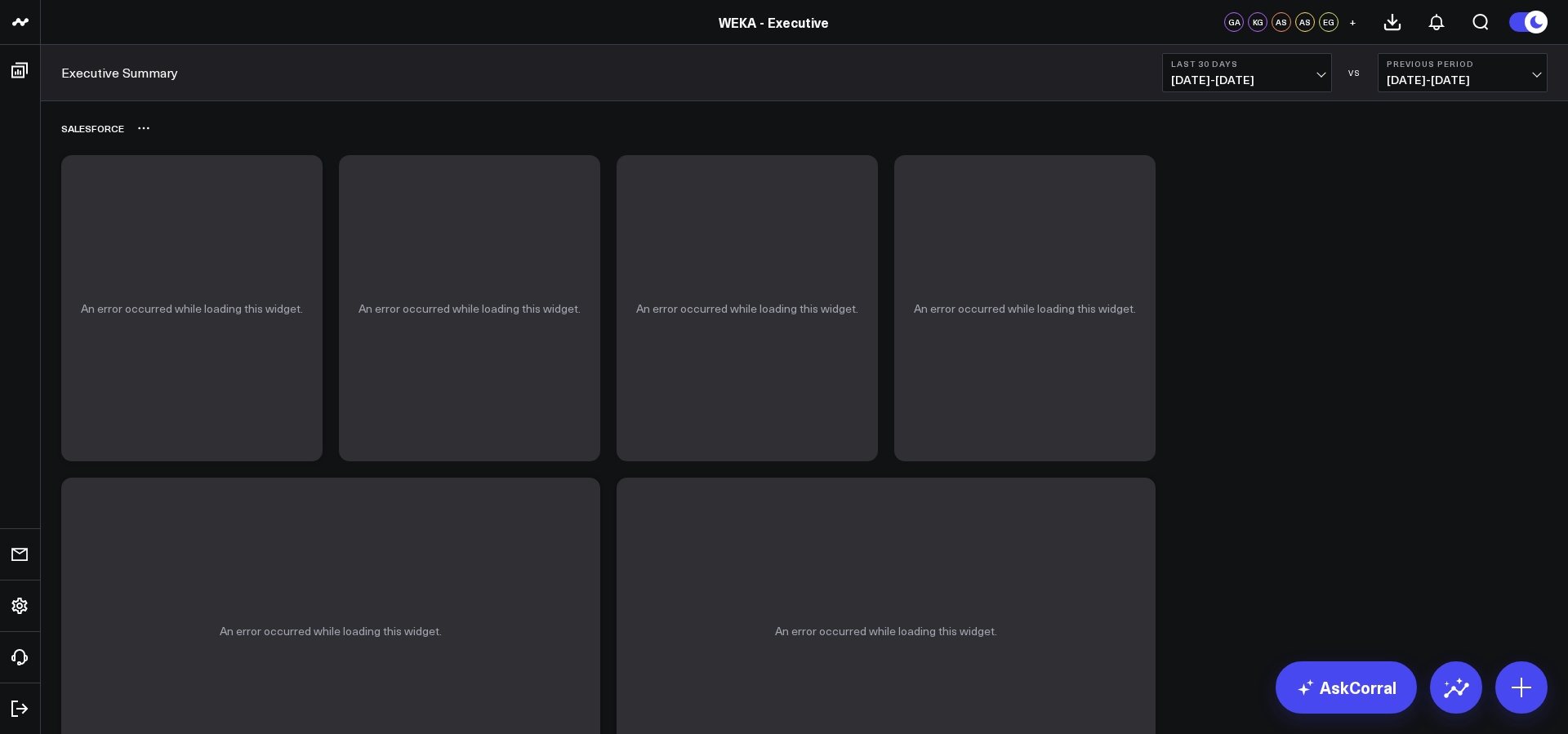
click at [505, 136] on div "Salesforce" at bounding box center [804, 128] width 1486 height 38
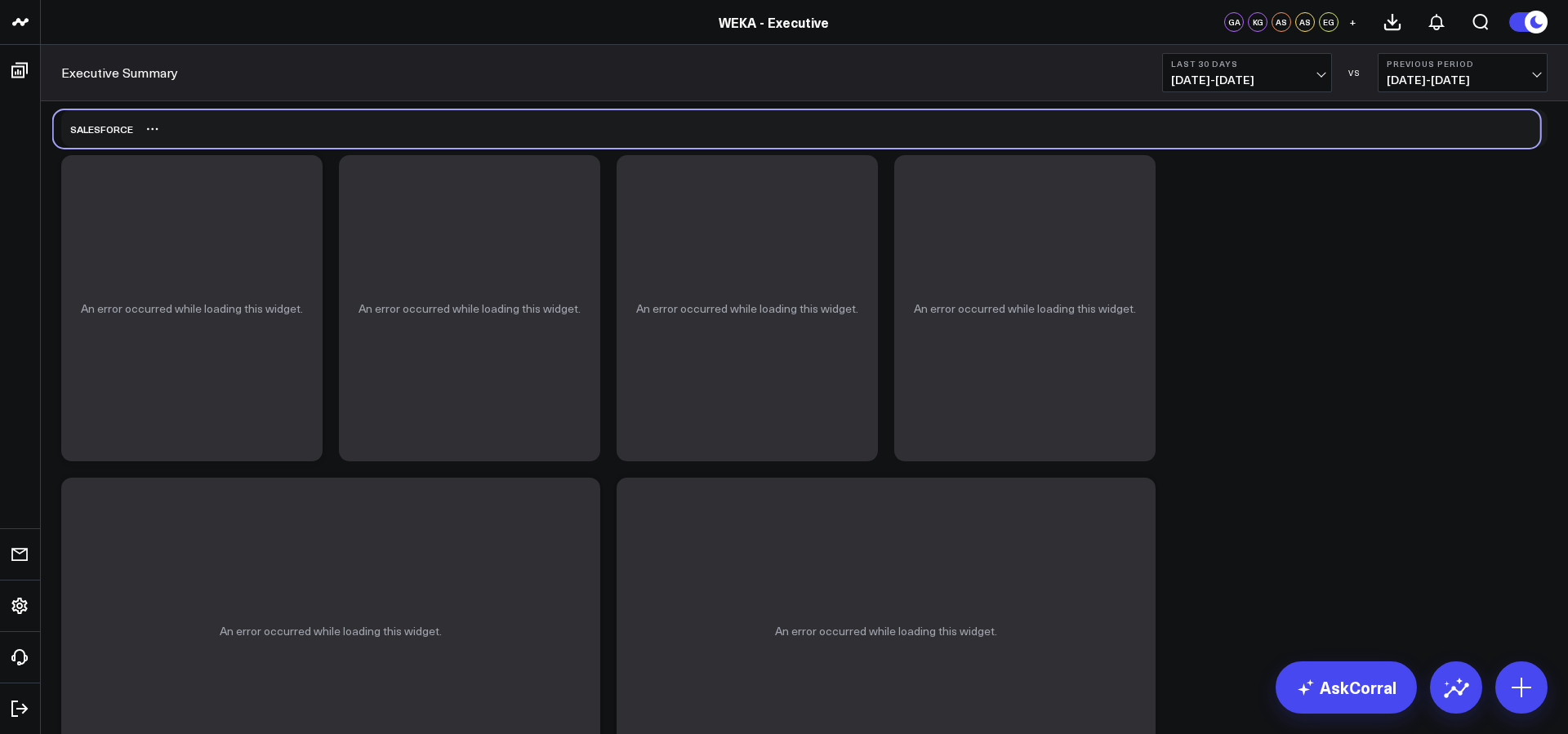
click at [497, 137] on div "Salesforce" at bounding box center [797, 129] width 1486 height 38
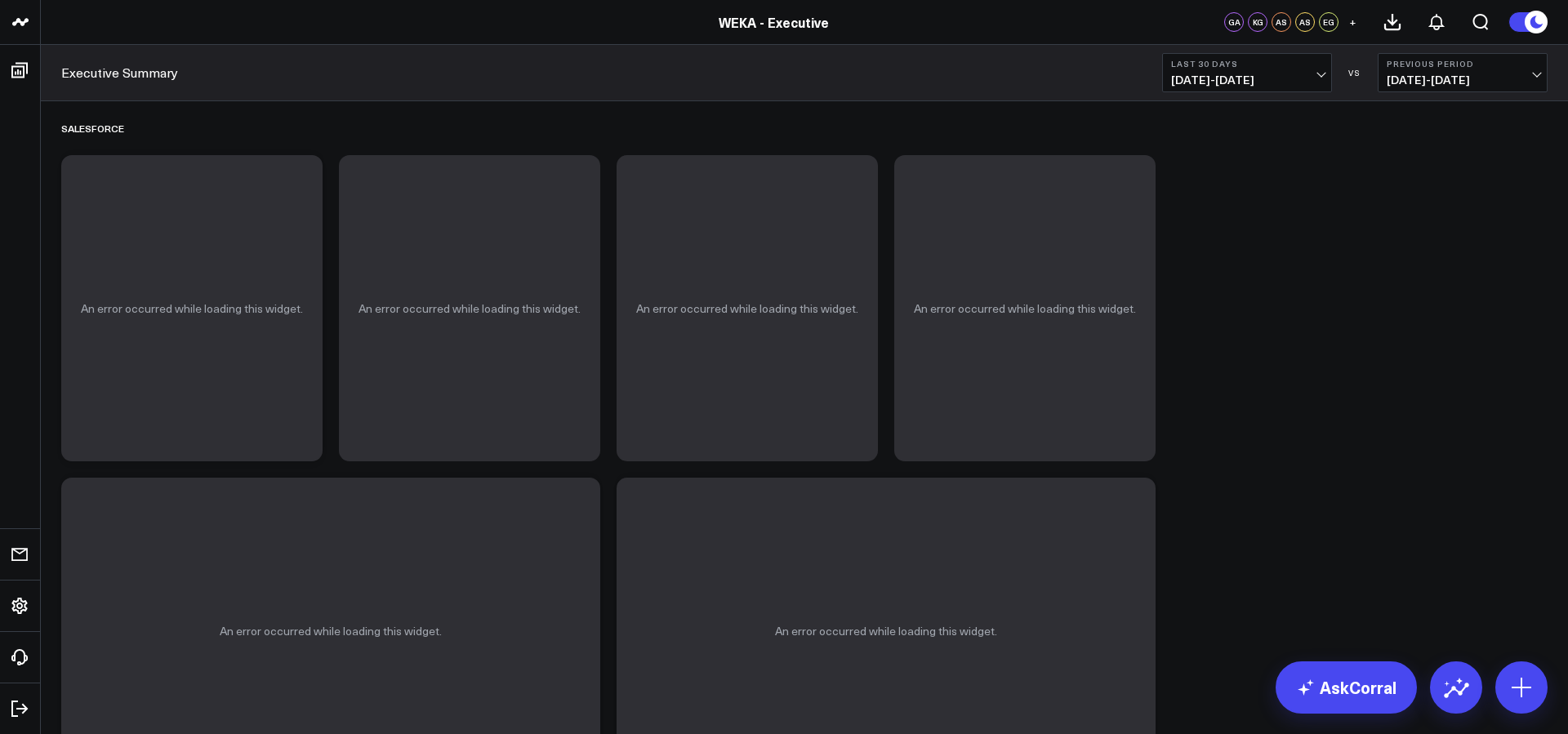
click at [179, 332] on div "An error occurred while loading this widget." at bounding box center [191, 308] width 261 height 306
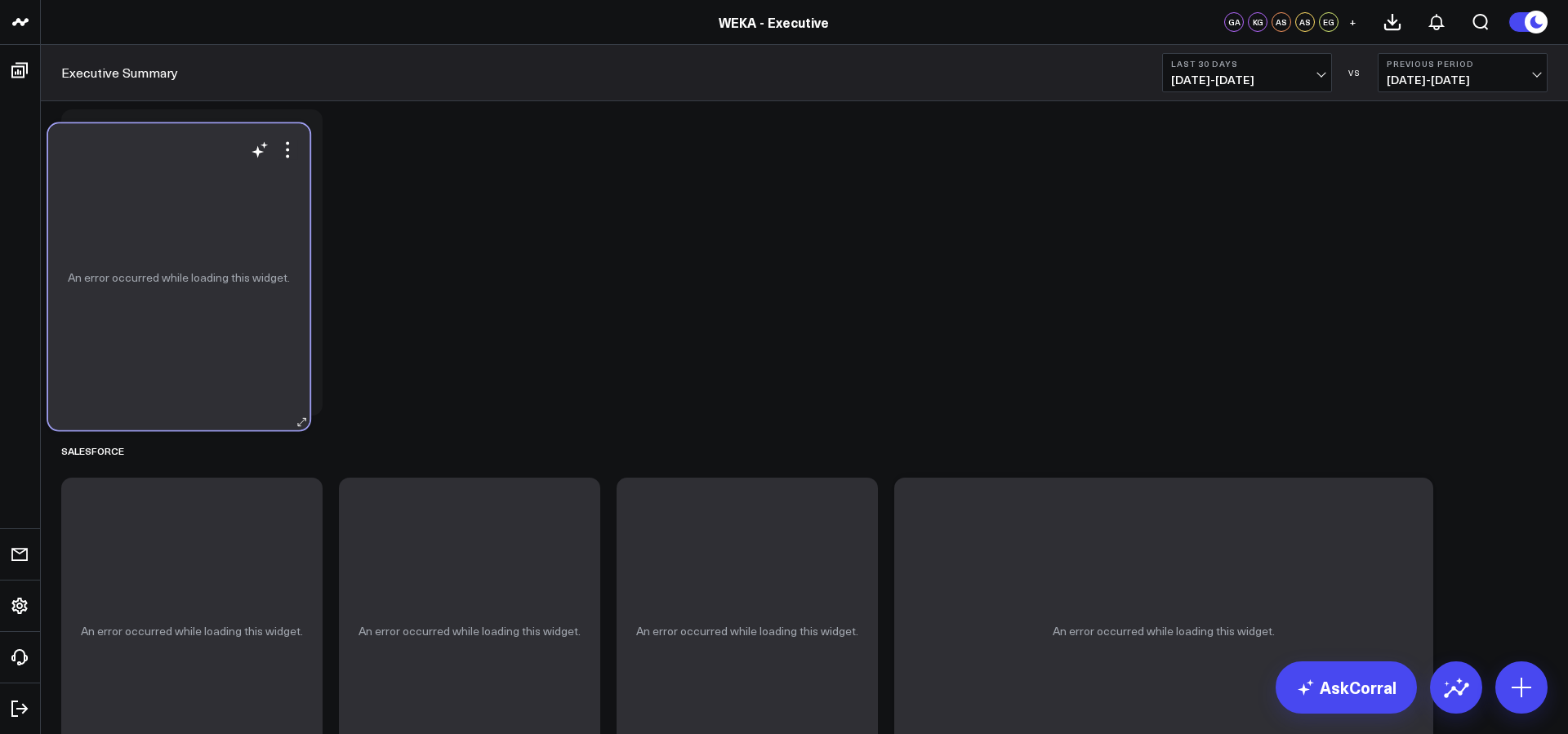
click at [166, 301] on div "An error occurred while loading this widget." at bounding box center [179, 277] width 261 height 306
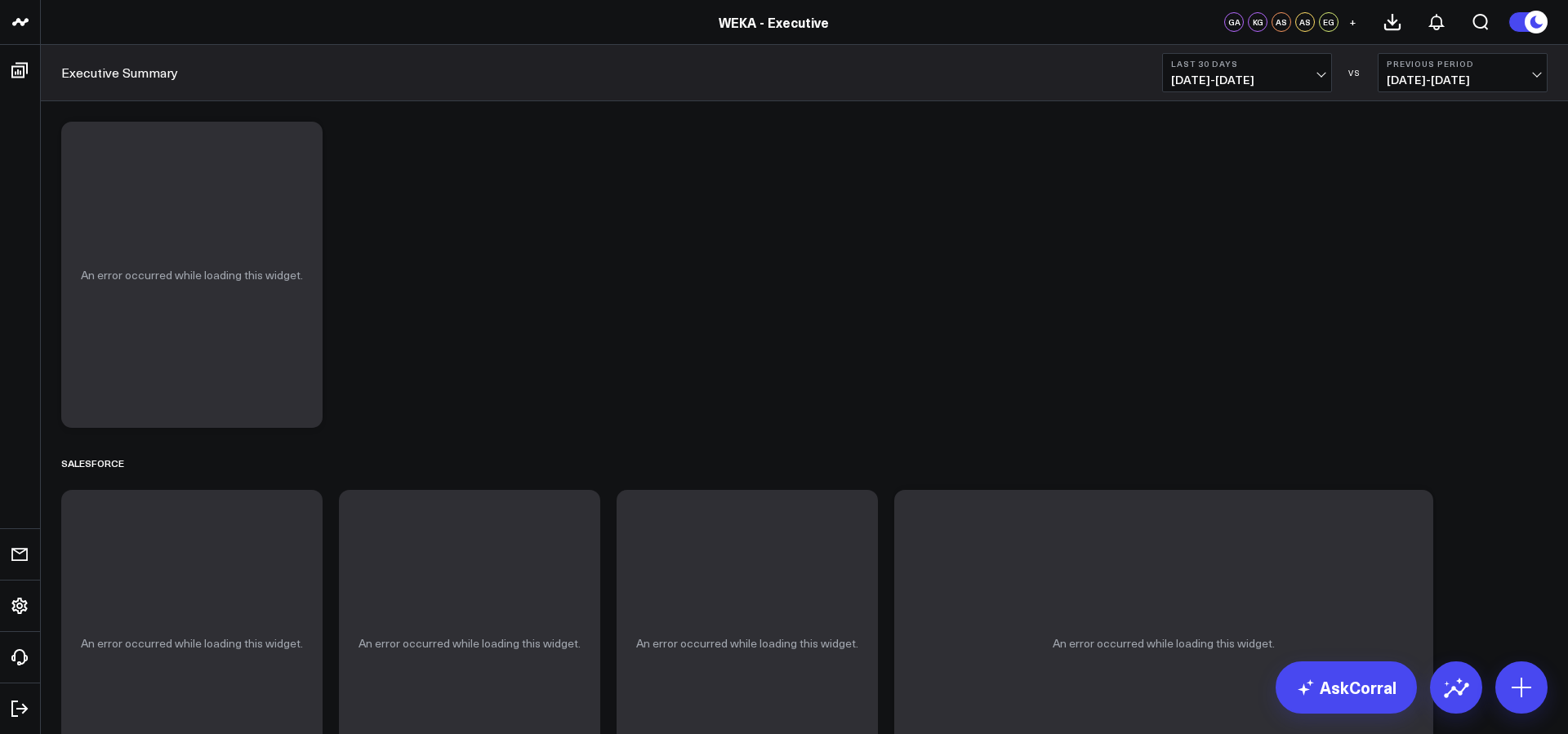
click at [166, 301] on div "An error occurred while loading this widget." at bounding box center [191, 274] width 261 height 306
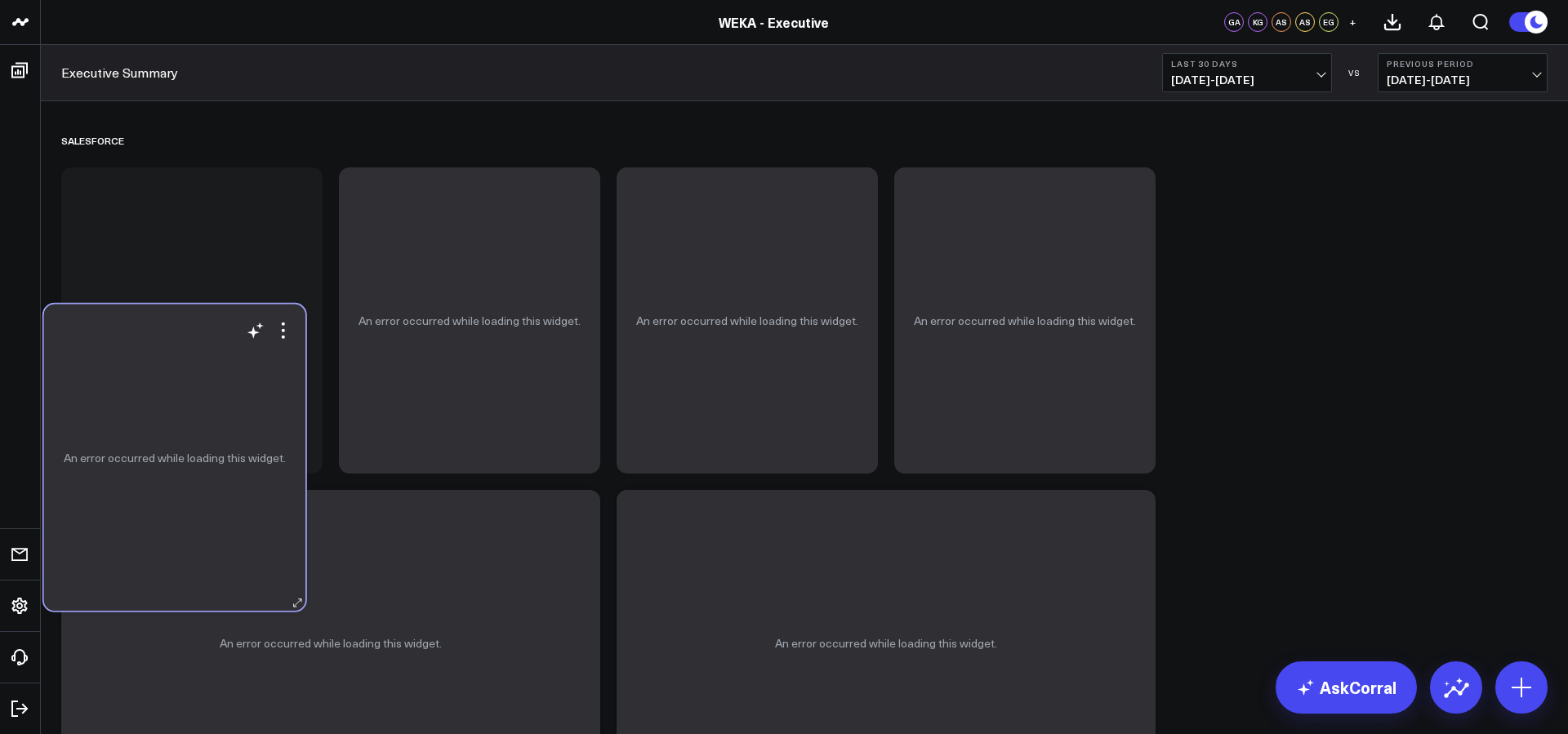
drag, startPoint x: 166, startPoint y: 301, endPoint x: 147, endPoint y: 485, distance: 185.0
click at [148, 485] on div "An error occurred while loading this widget." at bounding box center [175, 457] width 261 height 306
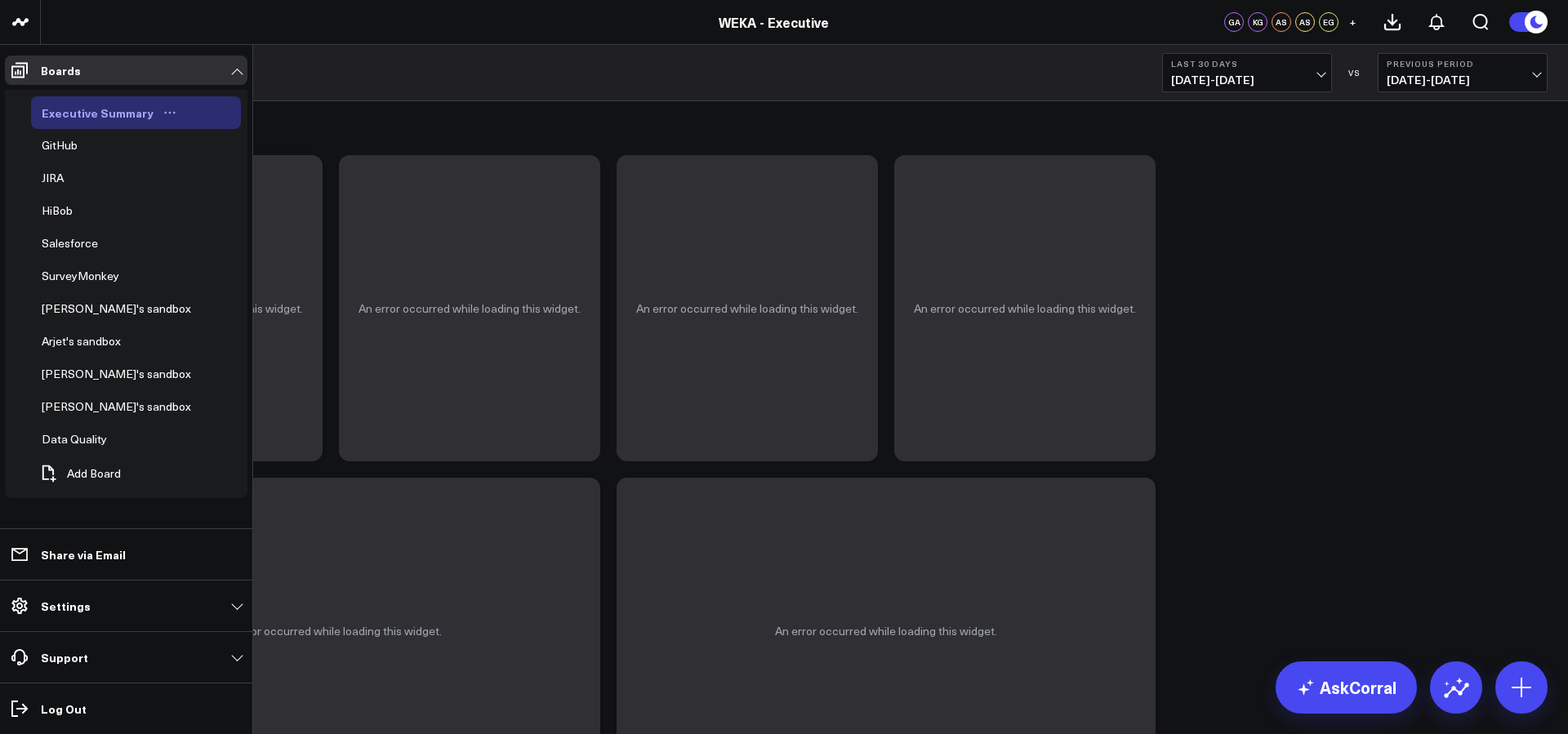
click at [133, 122] on div "Executive Summary" at bounding box center [98, 113] width 120 height 19
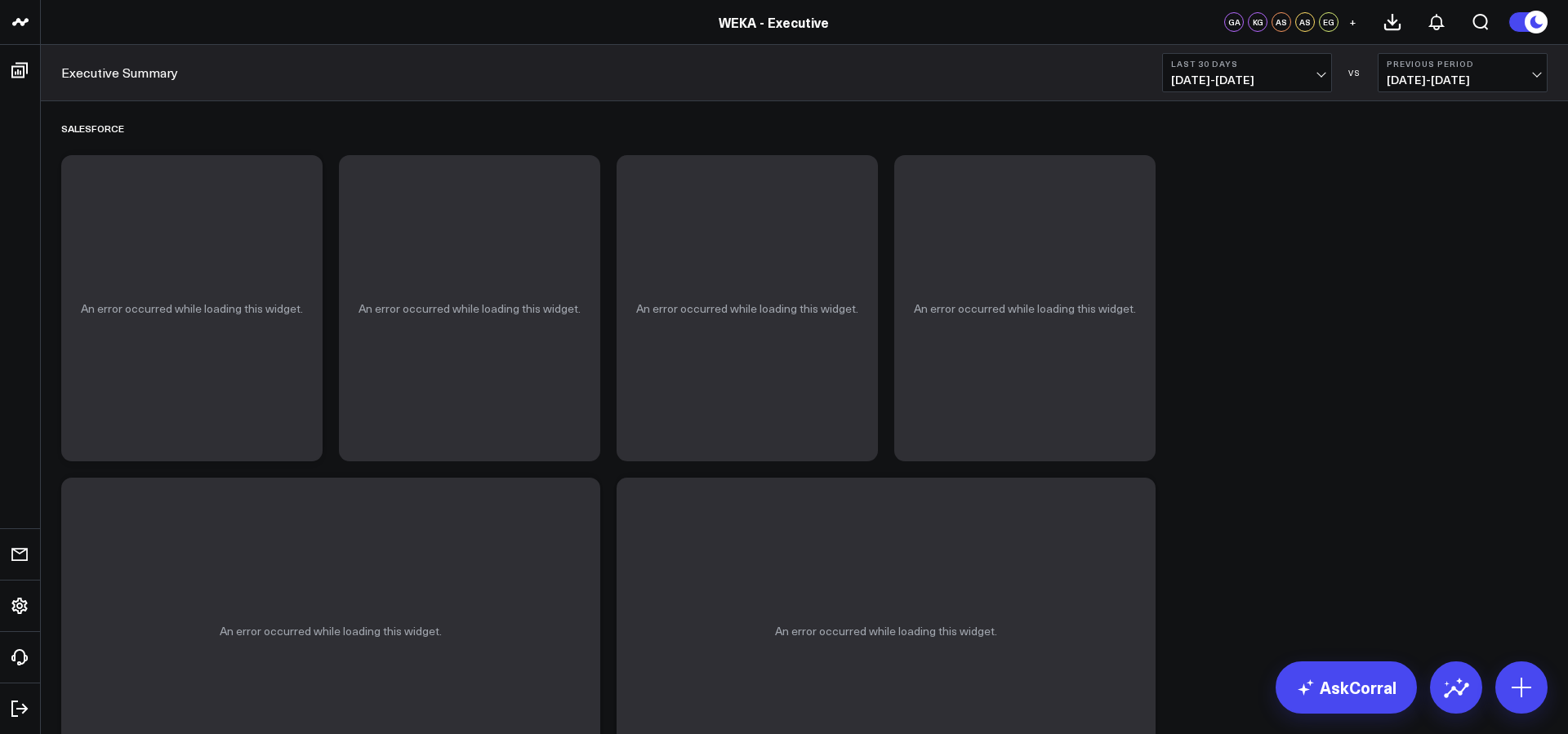
click at [886, 141] on div "Salesforce" at bounding box center [804, 128] width 1486 height 38
click at [1321, 690] on link "AskCorral" at bounding box center [1347, 687] width 141 height 52
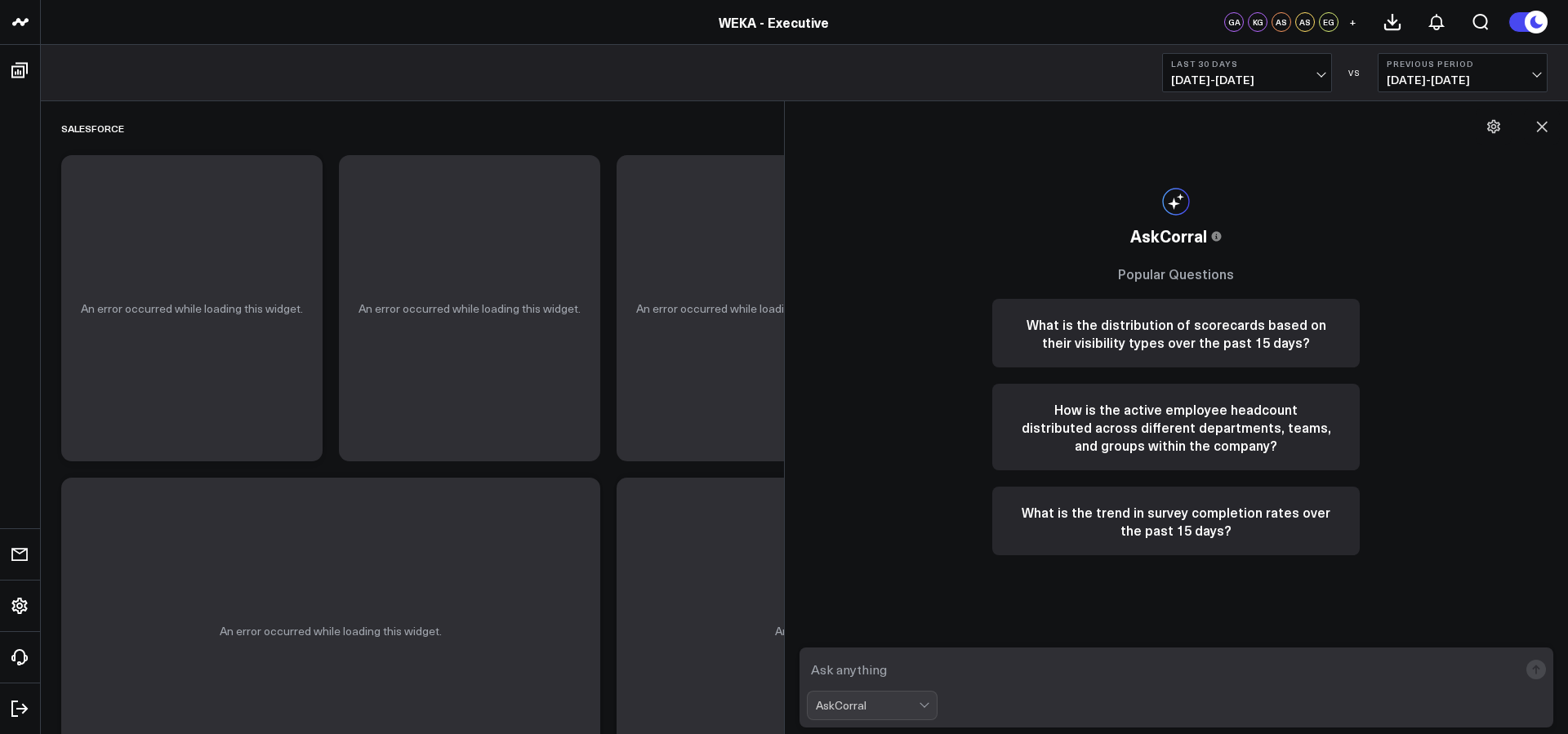
click at [1004, 669] on textarea at bounding box center [1162, 669] width 712 height 29
click at [1547, 128] on icon at bounding box center [1542, 126] width 17 height 17
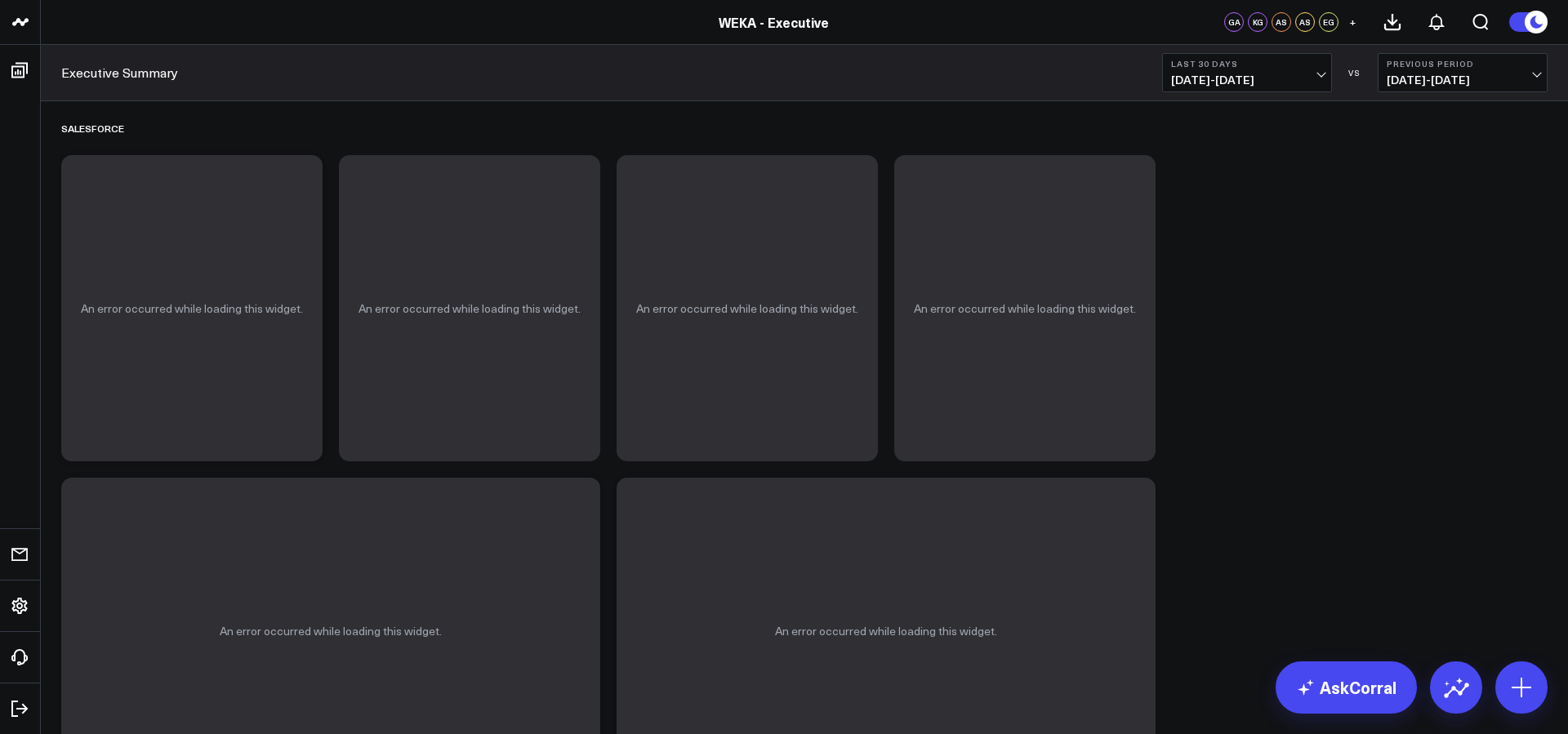
click at [1108, 186] on icon at bounding box center [1106, 181] width 19 height 19
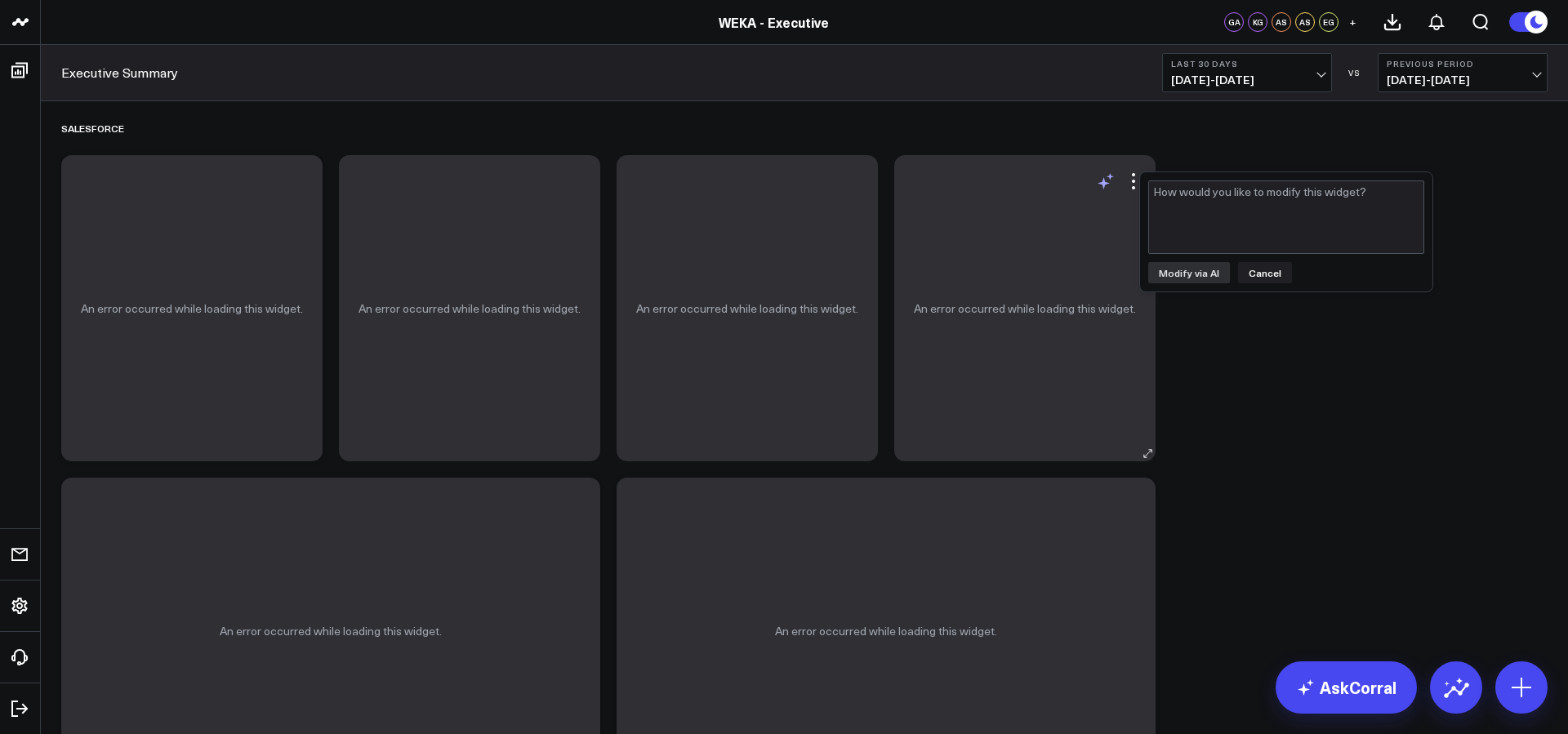
click at [1108, 186] on icon at bounding box center [1106, 181] width 19 height 19
click at [1085, 126] on div "Salesforce" at bounding box center [804, 128] width 1486 height 38
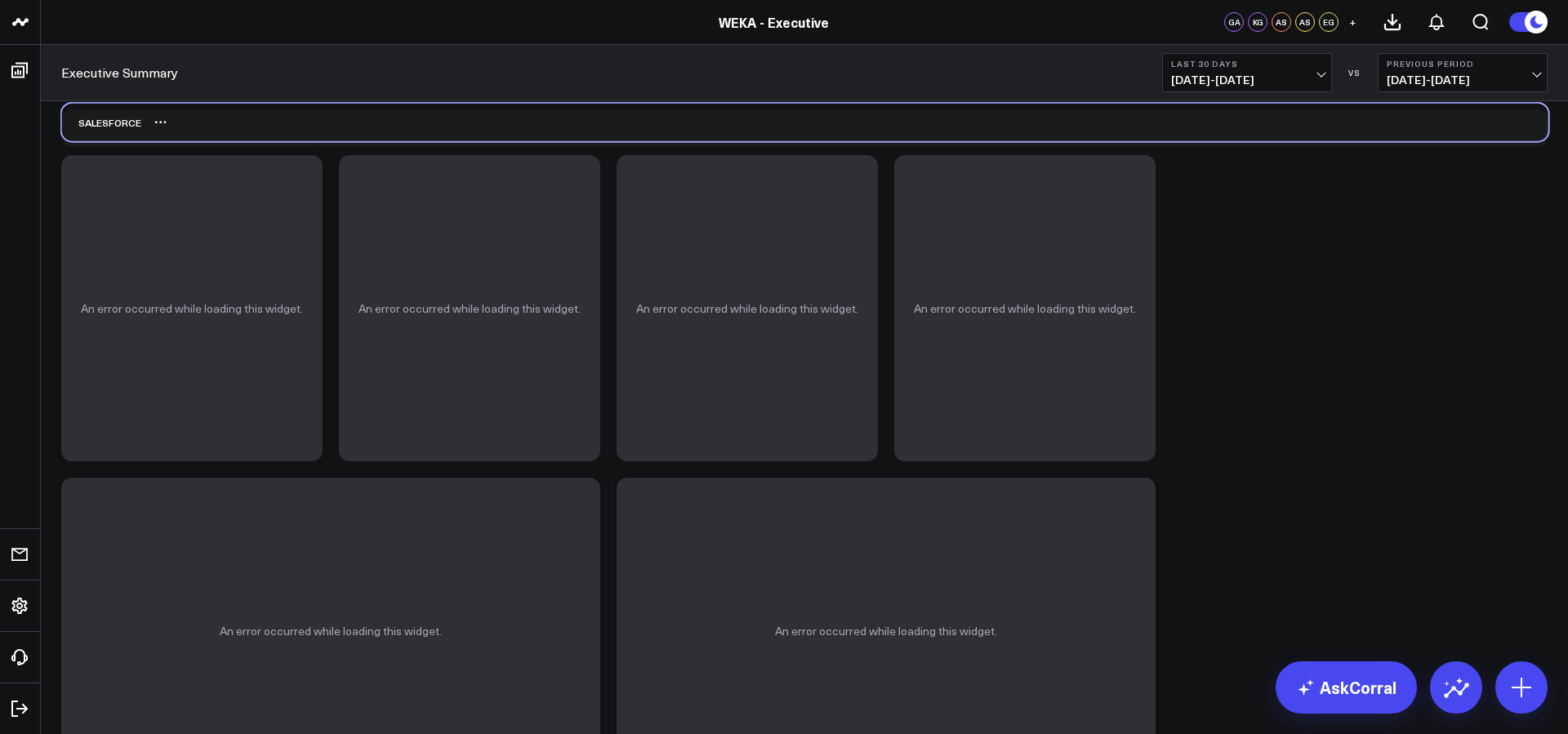
click at [1086, 120] on div "Salesforce" at bounding box center [805, 123] width 1486 height 38
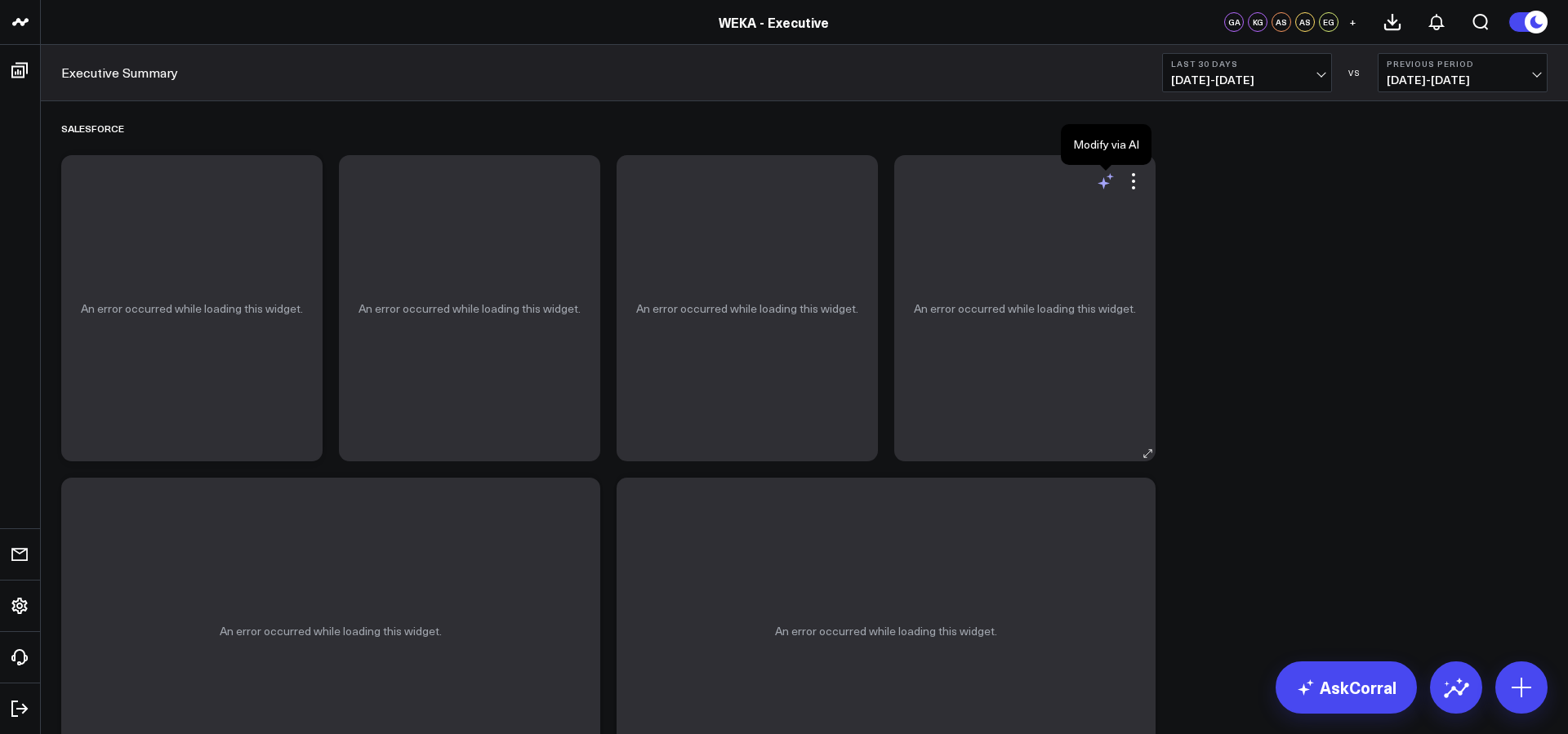
click at [1103, 181] on icon at bounding box center [1104, 184] width 12 height 12
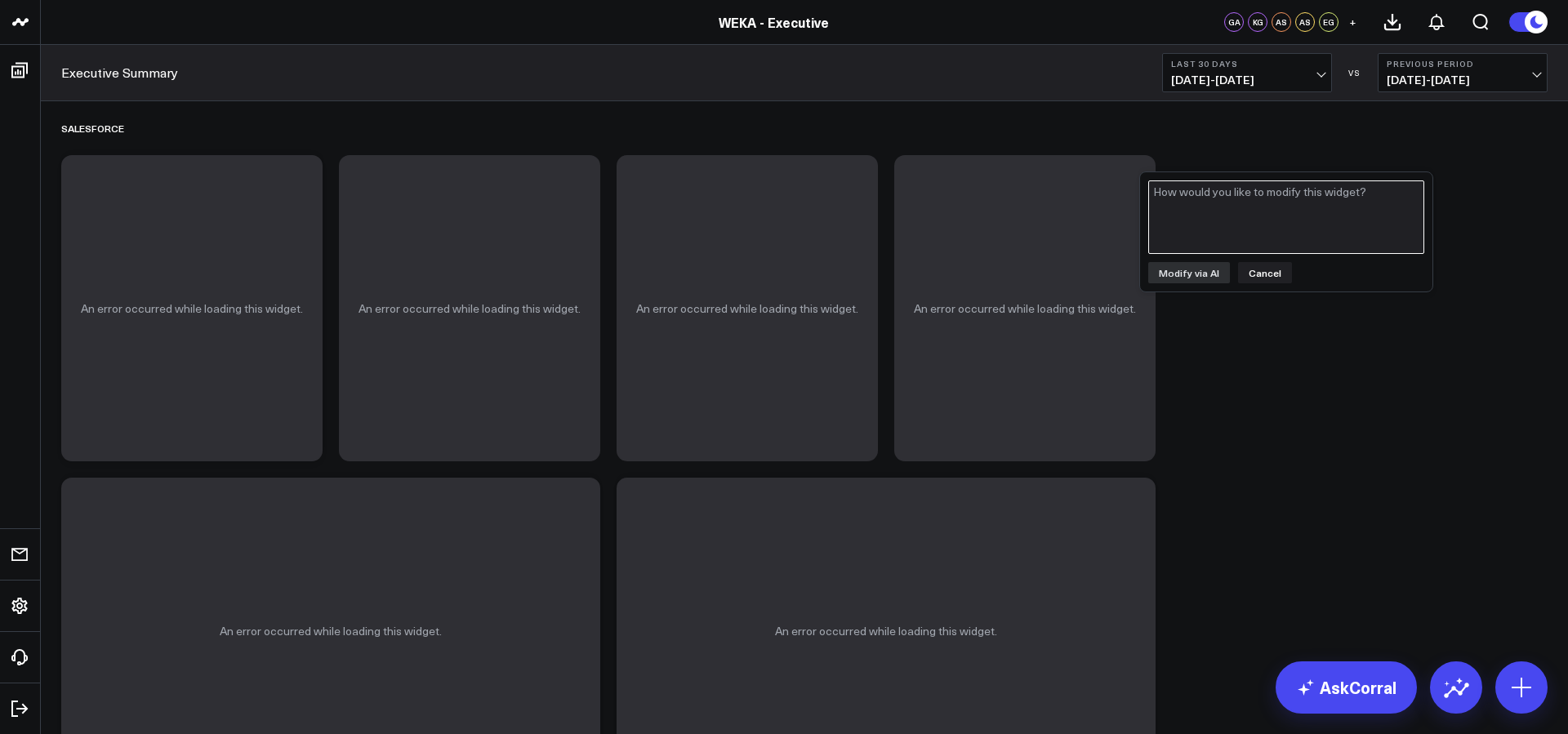
click at [1207, 206] on textarea at bounding box center [1286, 217] width 276 height 73
type textarea "why am i getting an error while loading this widget"
click at [1173, 268] on button "Modify via AI" at bounding box center [1189, 273] width 82 height 21
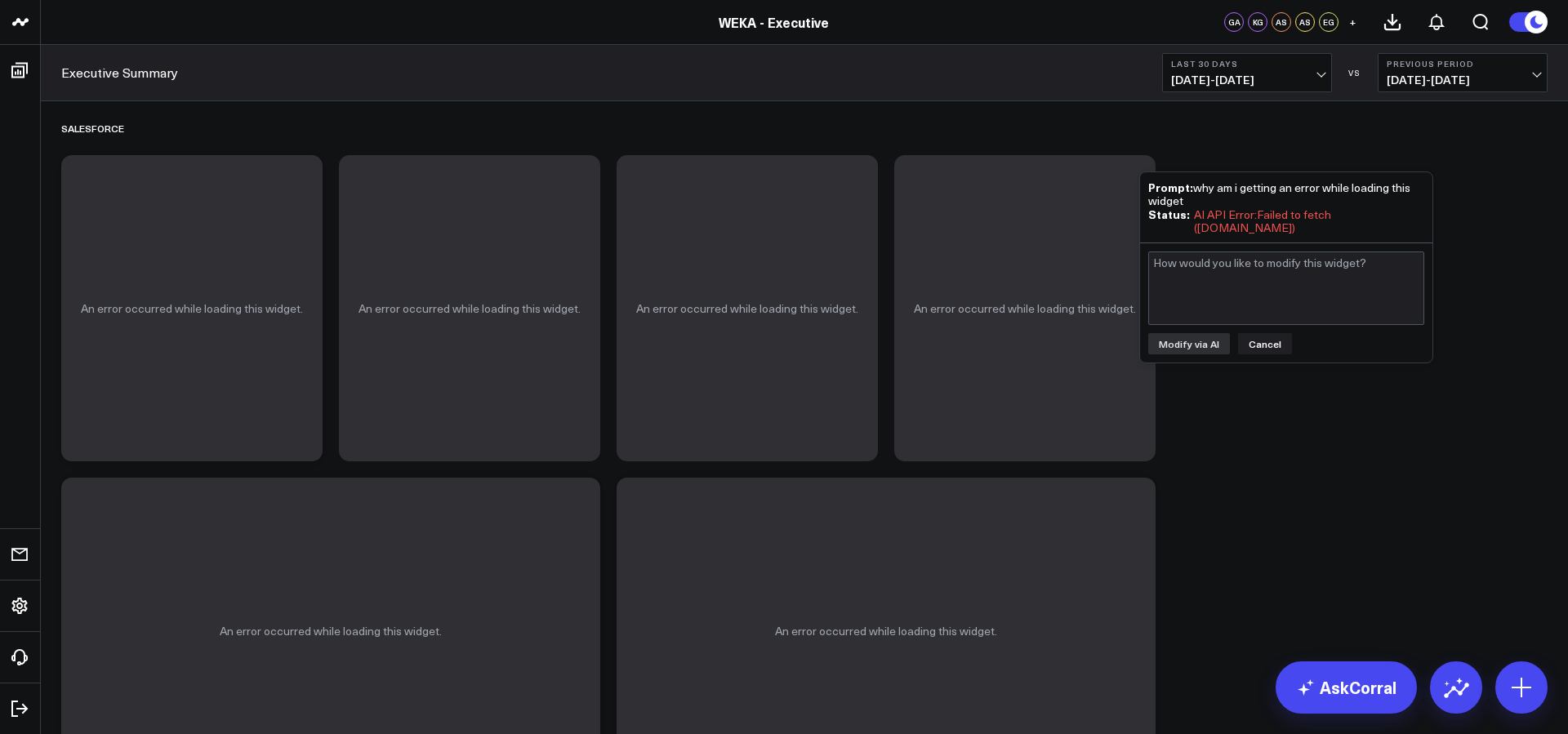
click at [1305, 227] on div "AI API Error: Failed to fetch (corral-ai.corraldata.com)" at bounding box center [1309, 221] width 230 height 26
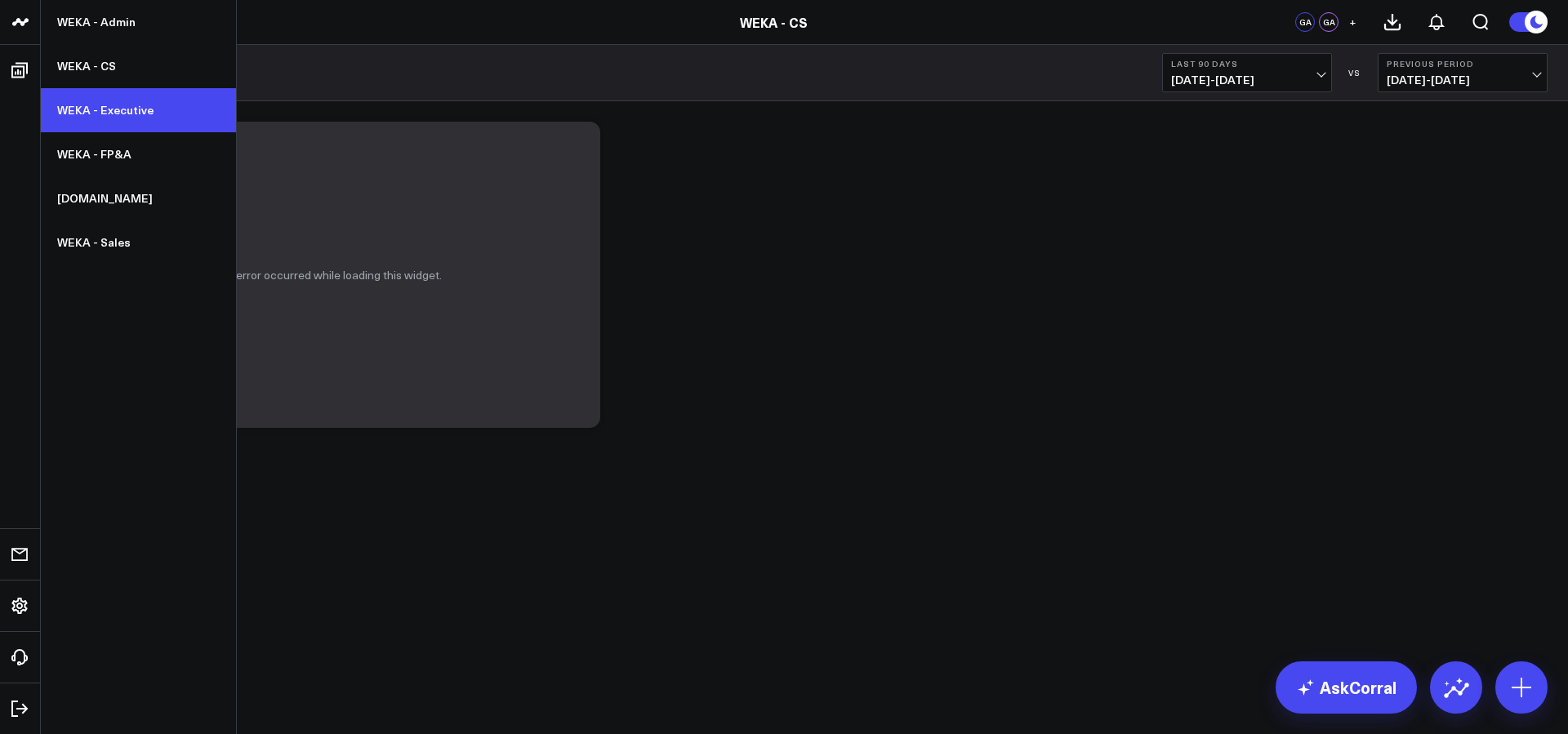
click at [91, 98] on link "WEKA - Executive" at bounding box center [138, 110] width 195 height 44
